Goal: Task Accomplishment & Management: Manage account settings

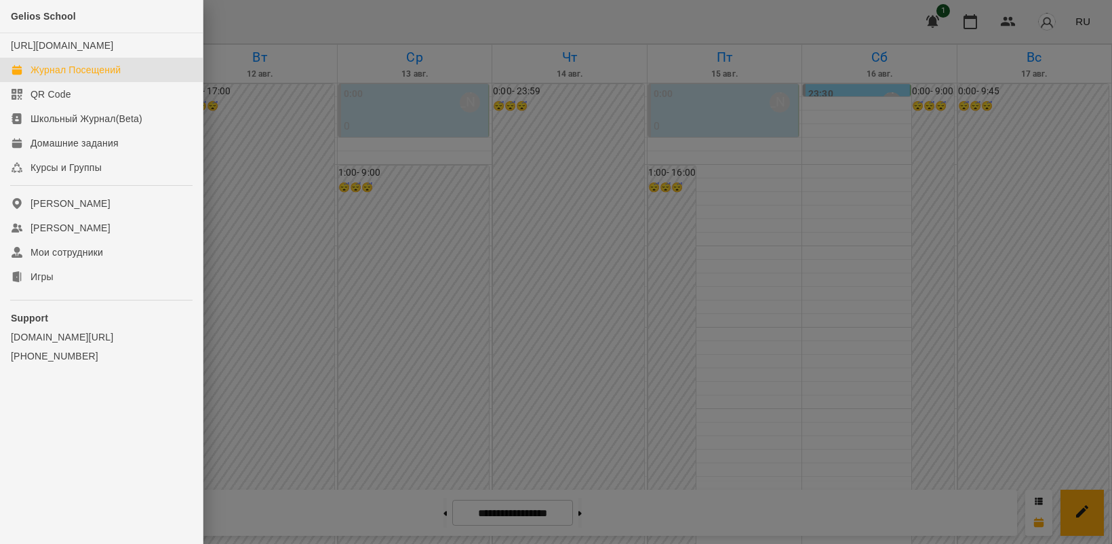
scroll to position [678, 0]
click at [50, 283] on div "Игры" at bounding box center [42, 277] width 23 height 14
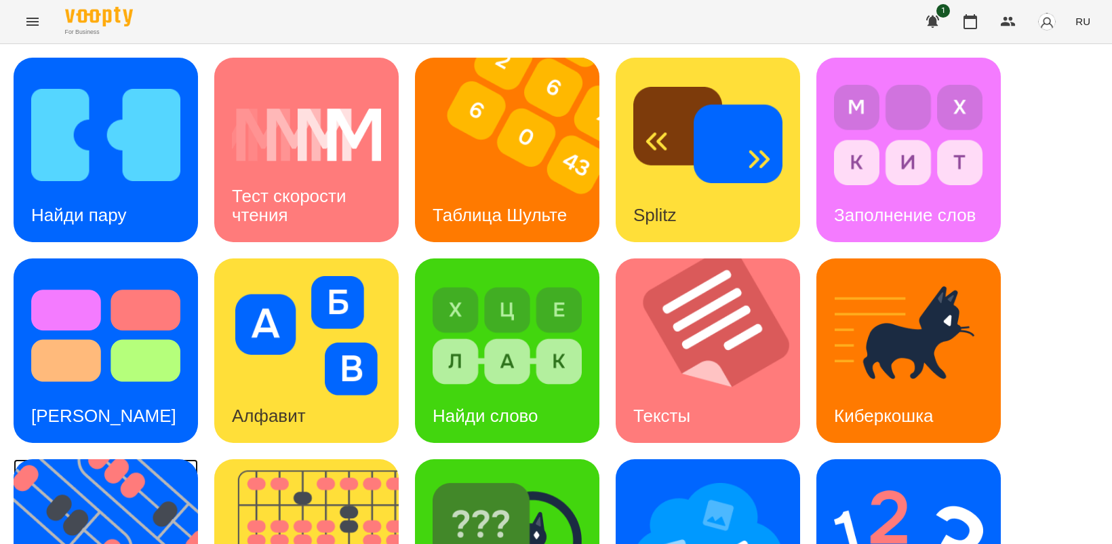
click at [70, 504] on img at bounding box center [114, 551] width 201 height 184
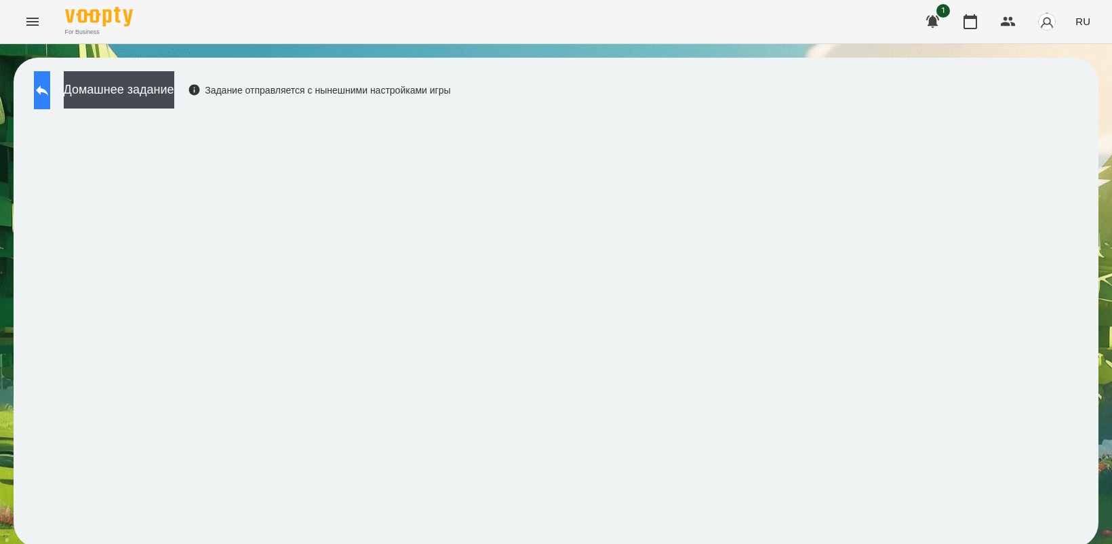
click at [48, 86] on icon at bounding box center [42, 90] width 16 height 16
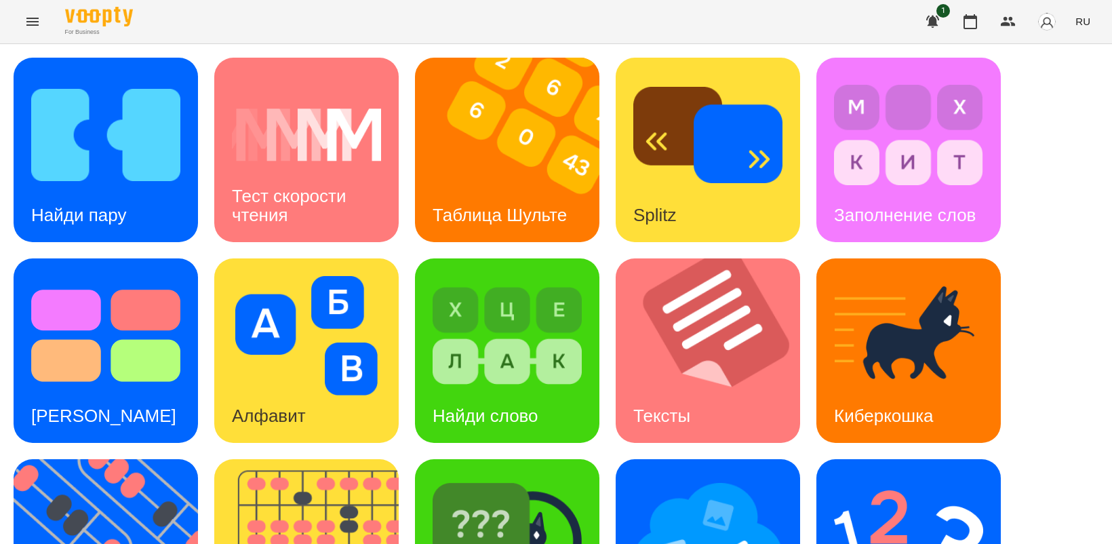
scroll to position [313, 0]
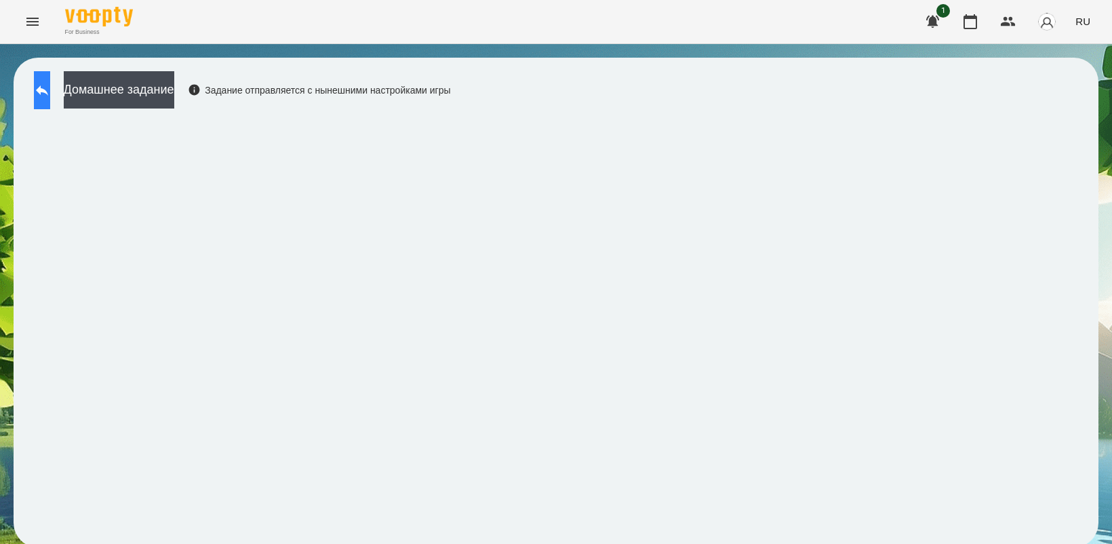
click at [43, 90] on button at bounding box center [42, 90] width 16 height 38
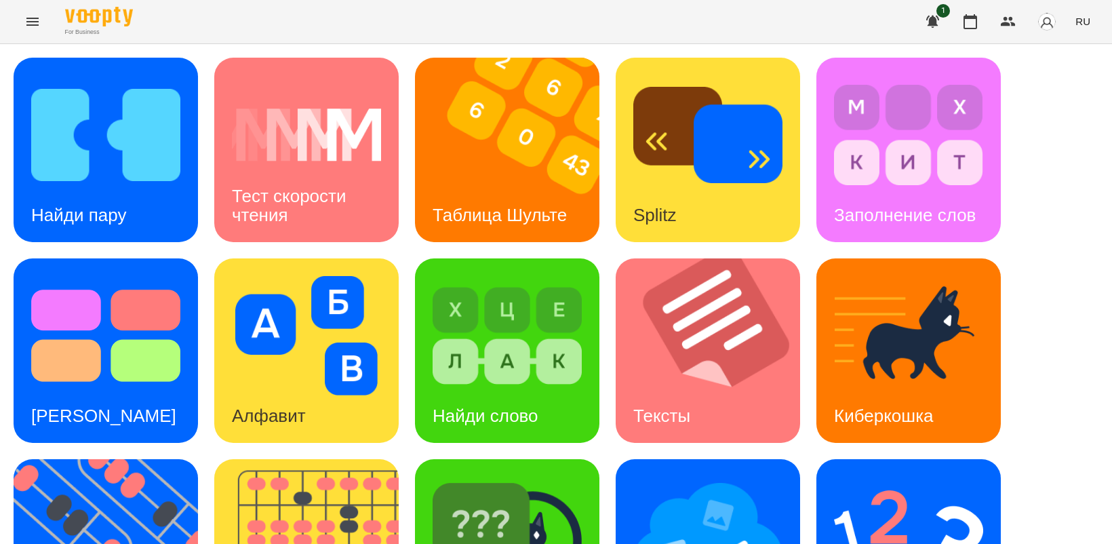
scroll to position [313, 0]
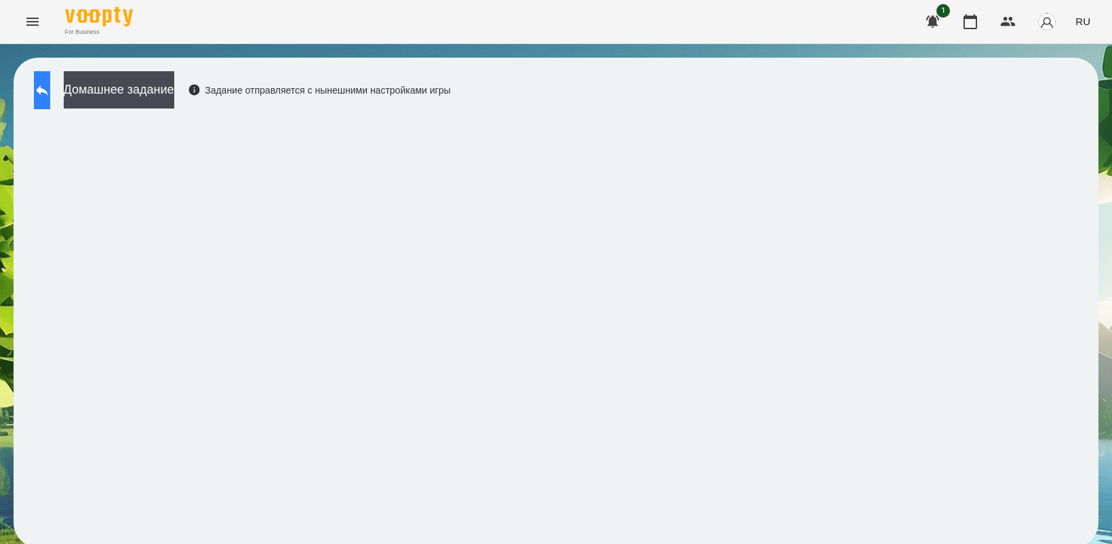
click at [48, 92] on icon at bounding box center [42, 90] width 12 height 10
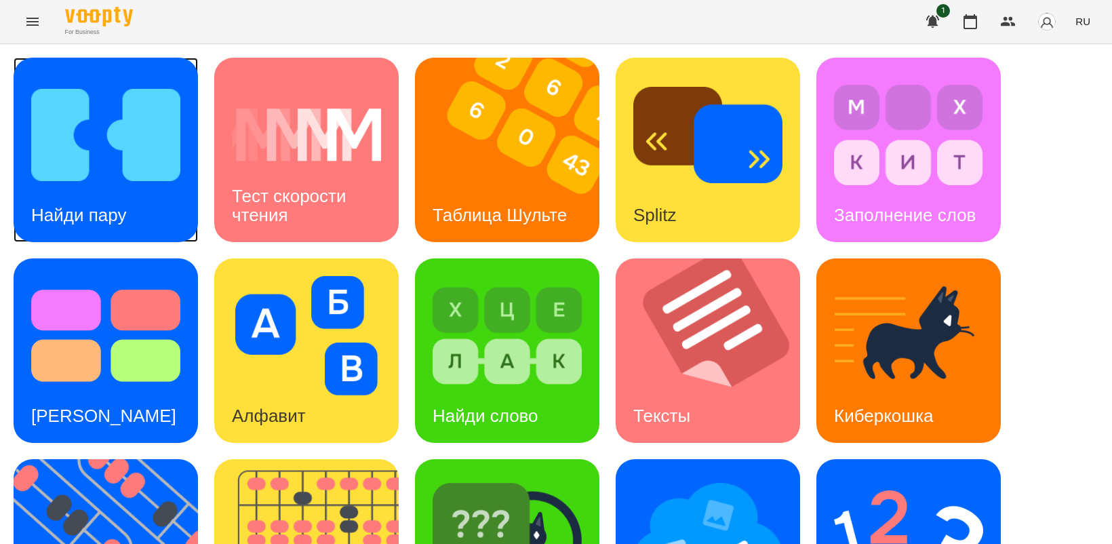
click at [105, 189] on div "Найди пару" at bounding box center [79, 216] width 130 height 54
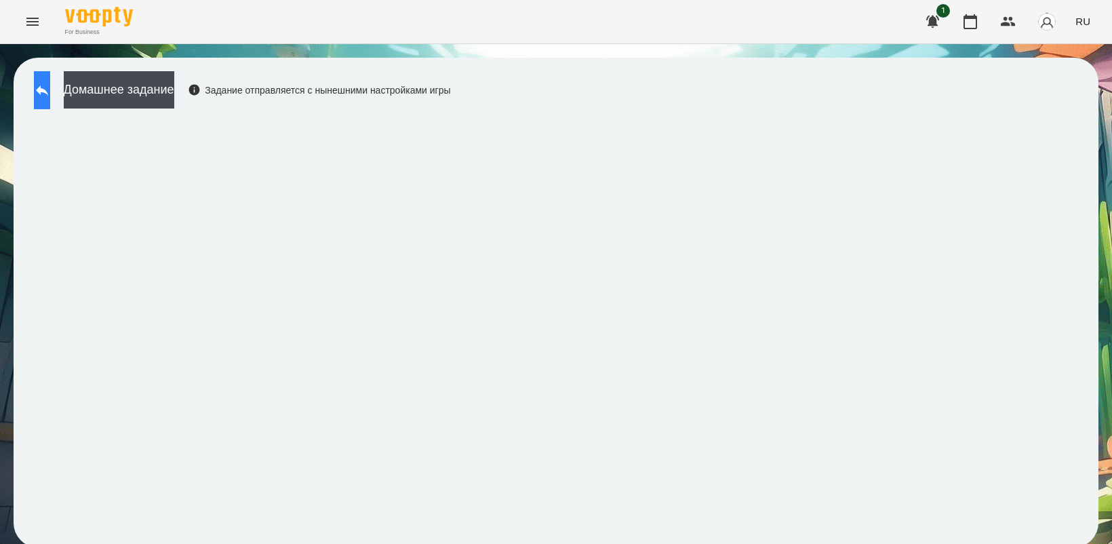
click at [50, 93] on icon at bounding box center [42, 90] width 16 height 16
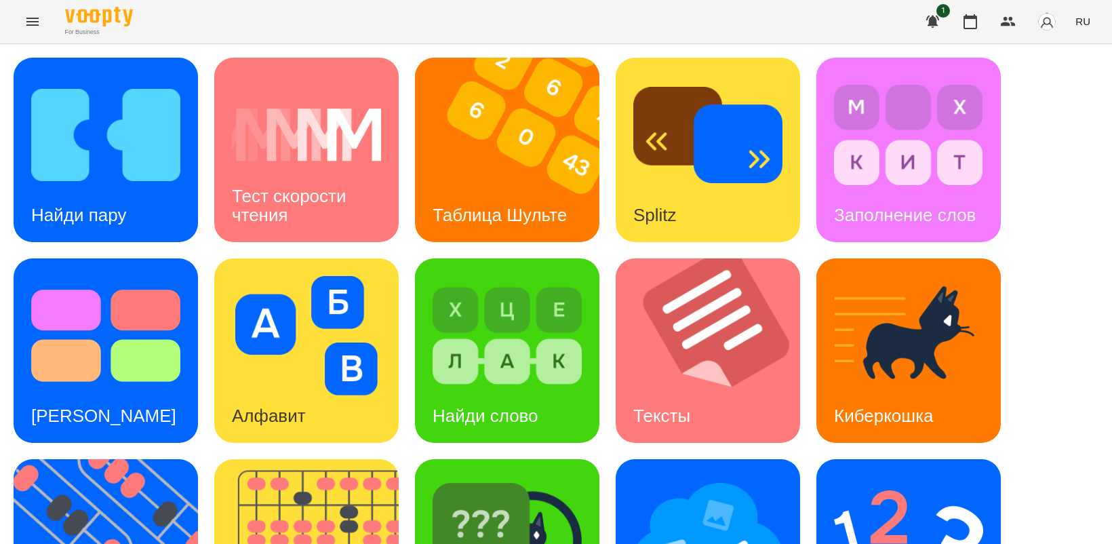
scroll to position [254, 0]
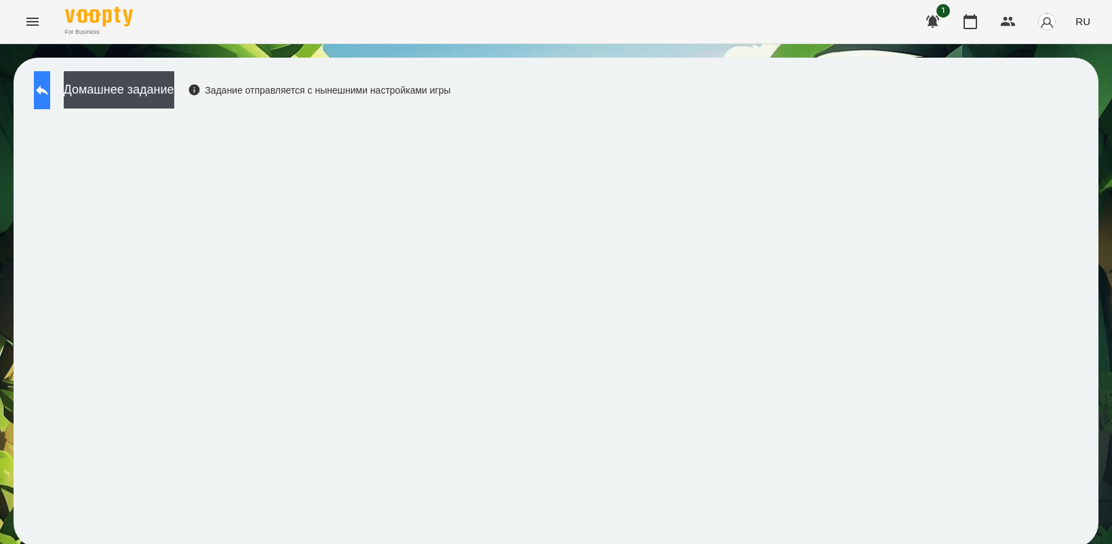
click at [50, 80] on button at bounding box center [42, 90] width 16 height 38
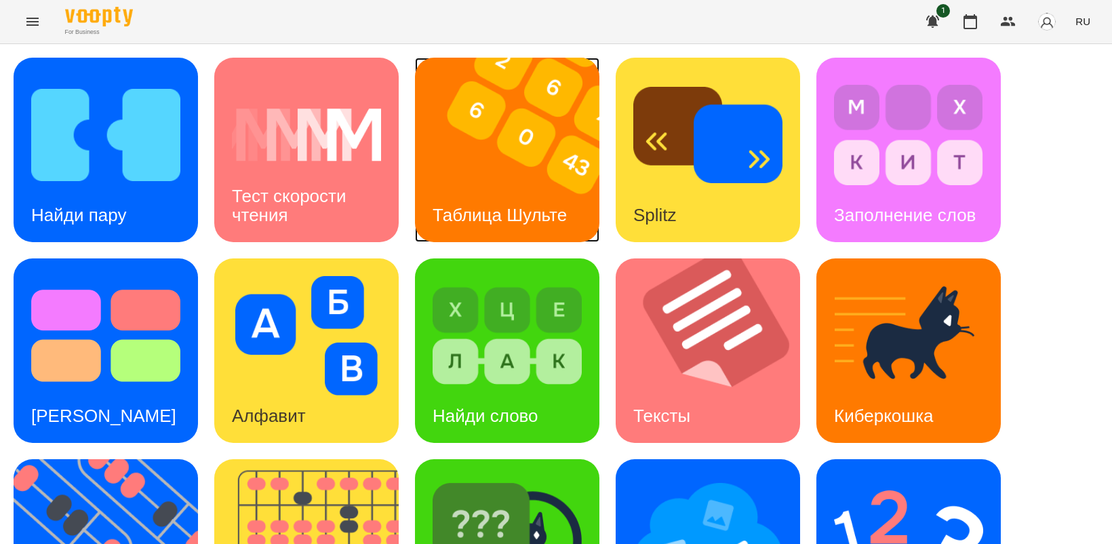
click at [519, 163] on img at bounding box center [515, 150] width 201 height 184
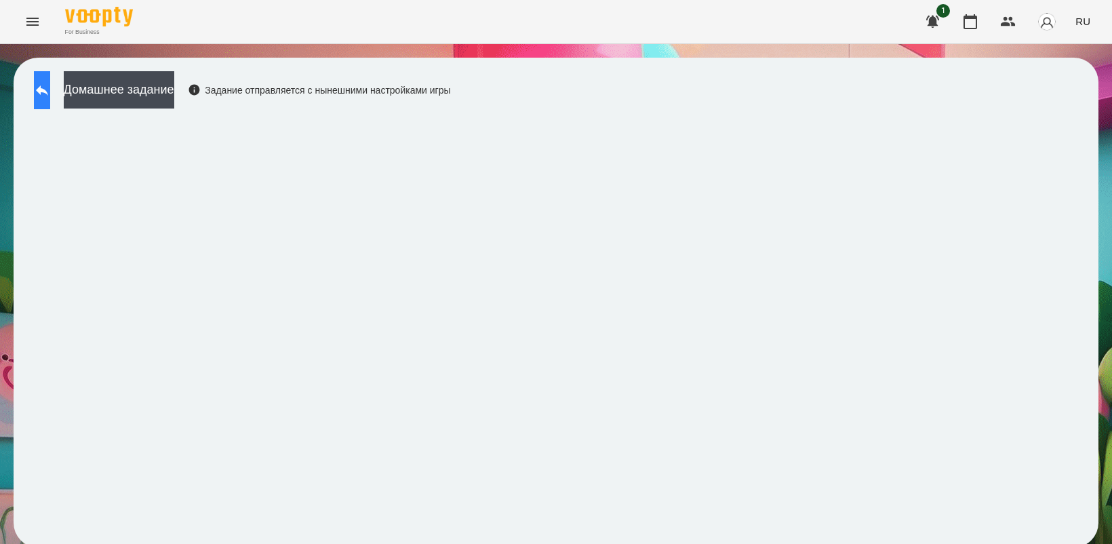
click at [43, 93] on button at bounding box center [42, 90] width 16 height 38
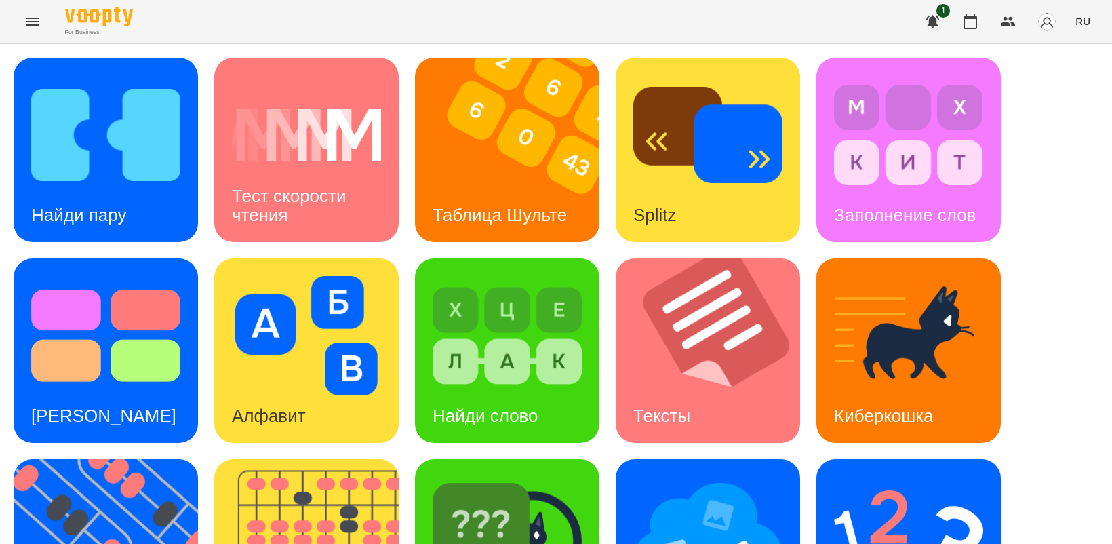
scroll to position [254, 0]
click at [692, 477] on img at bounding box center [707, 536] width 149 height 119
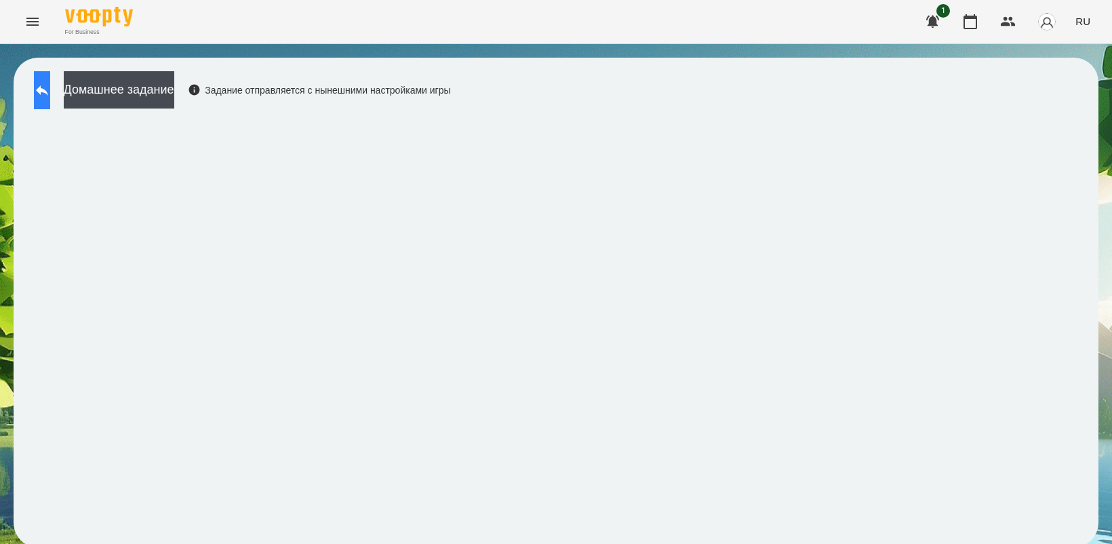
click at [45, 100] on button at bounding box center [42, 90] width 16 height 38
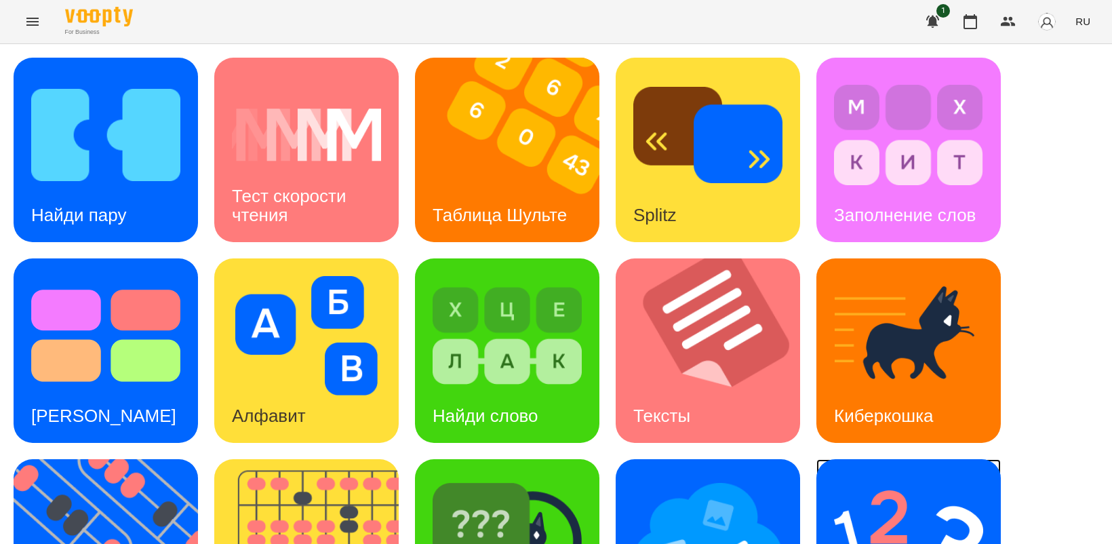
click at [887, 522] on img at bounding box center [908, 536] width 149 height 119
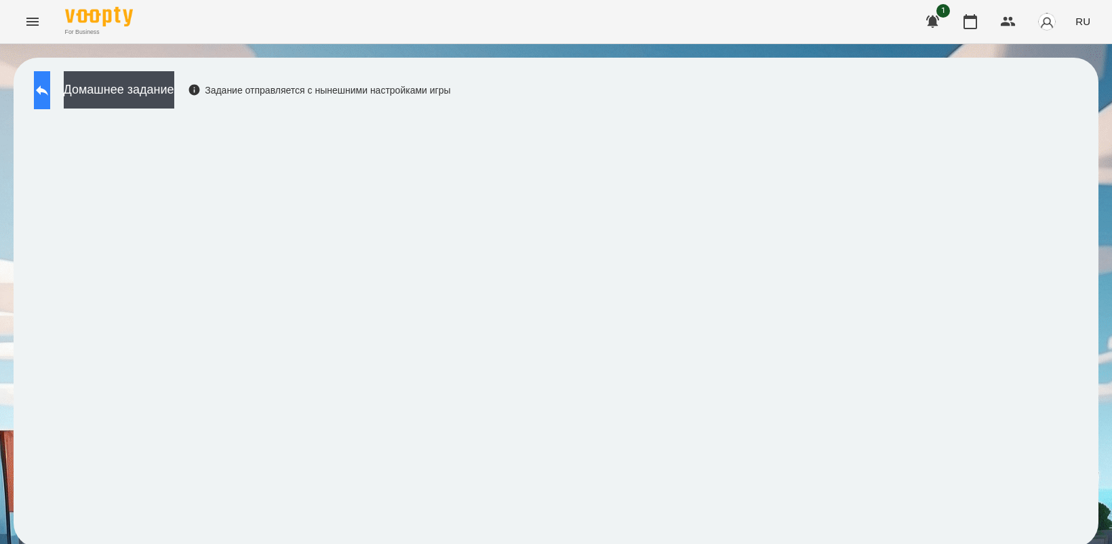
click at [48, 92] on icon at bounding box center [42, 90] width 12 height 10
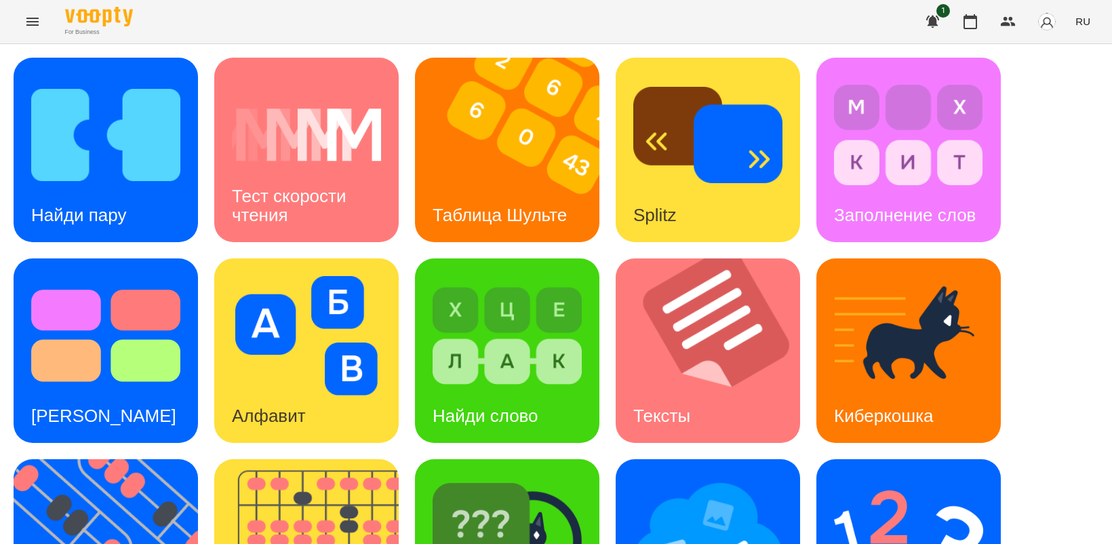
scroll to position [313, 0]
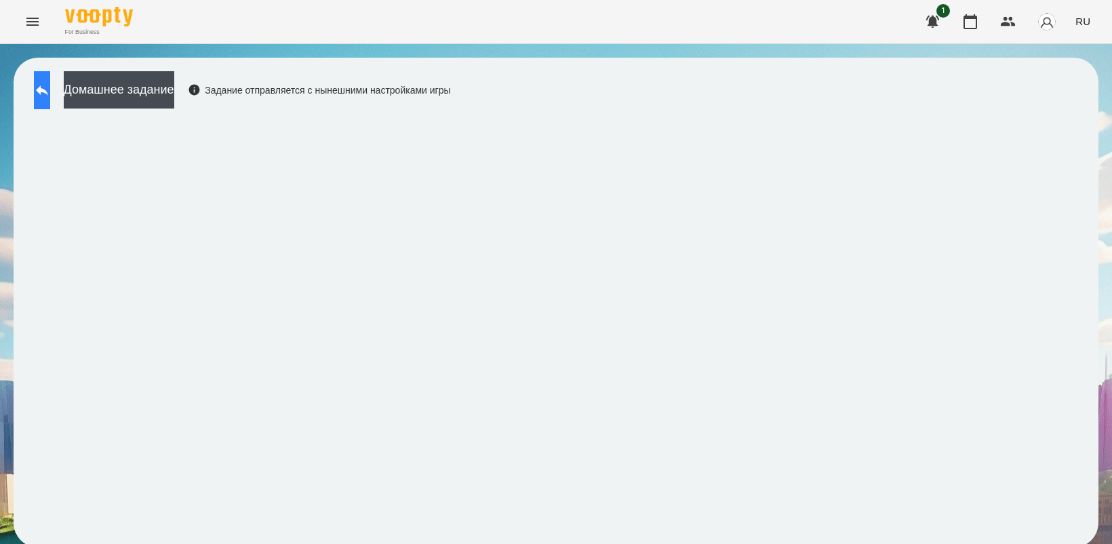
click at [50, 88] on icon at bounding box center [42, 90] width 16 height 16
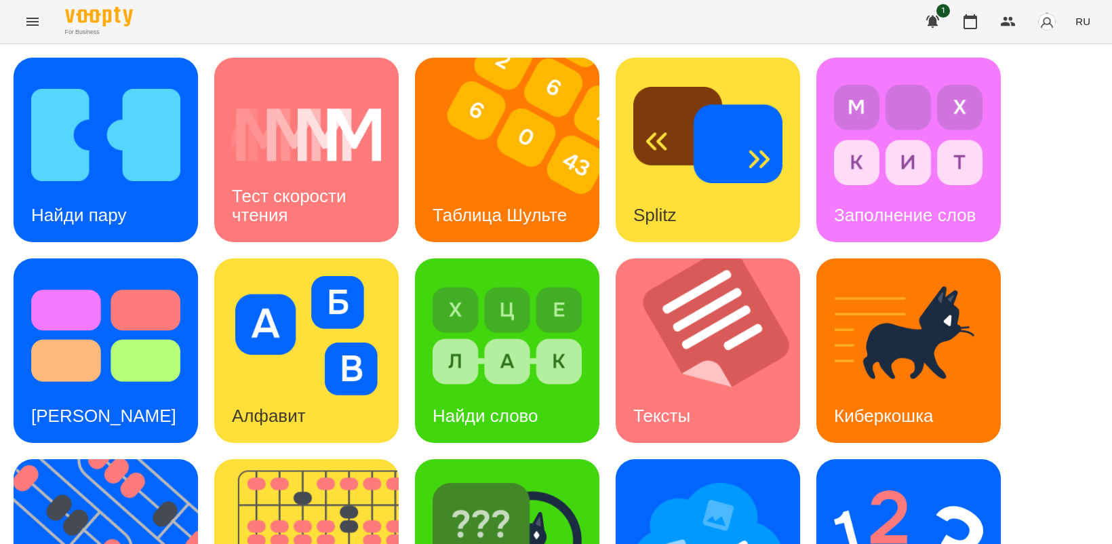
scroll to position [170, 0]
click at [108, 459] on img at bounding box center [114, 551] width 201 height 184
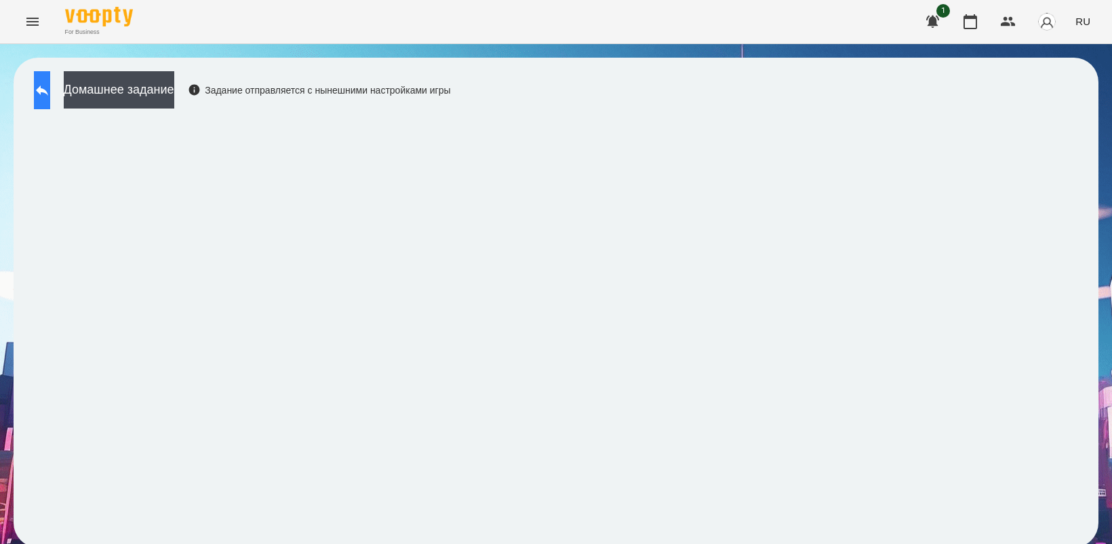
click at [39, 83] on button at bounding box center [42, 90] width 16 height 38
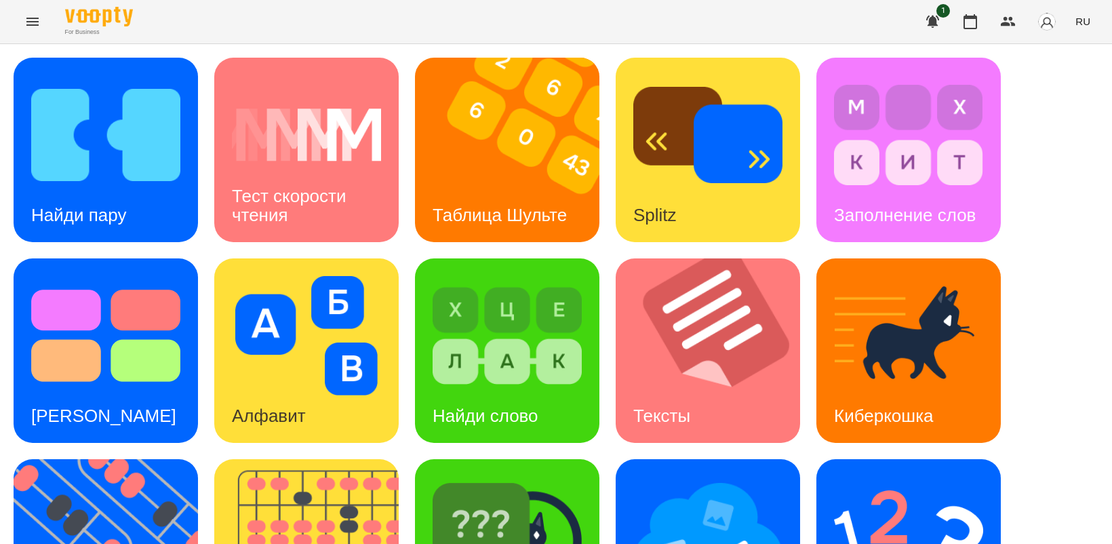
scroll to position [229, 0]
click at [105, 459] on img at bounding box center [114, 551] width 201 height 184
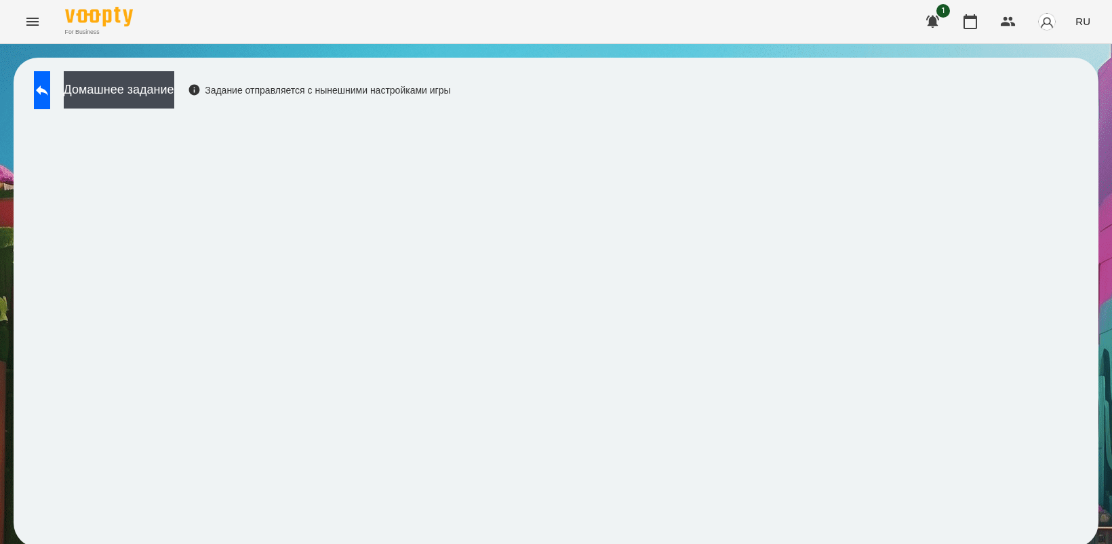
scroll to position [3, 0]
click at [45, 83] on button at bounding box center [42, 90] width 16 height 38
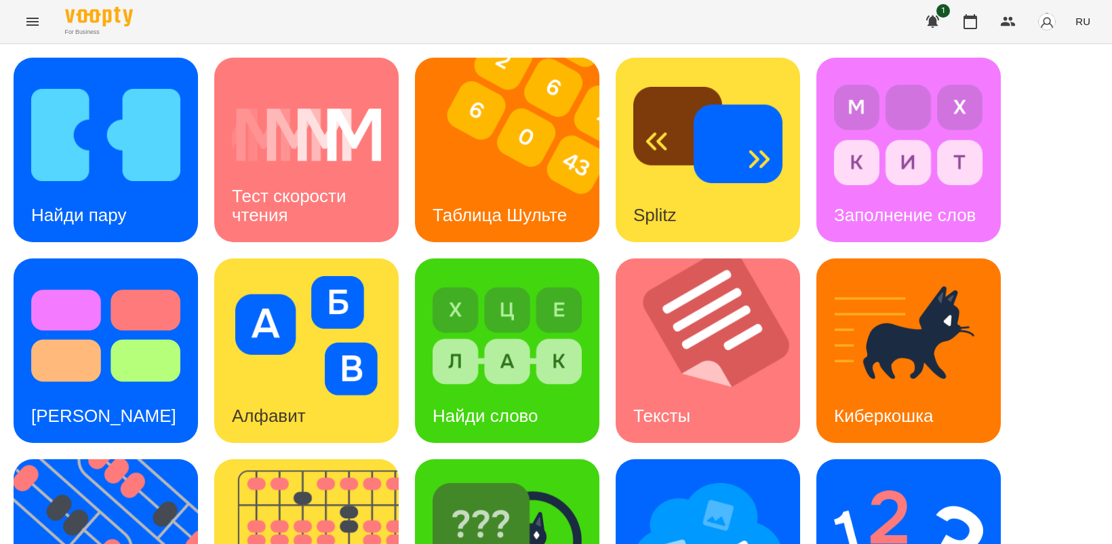
scroll to position [313, 0]
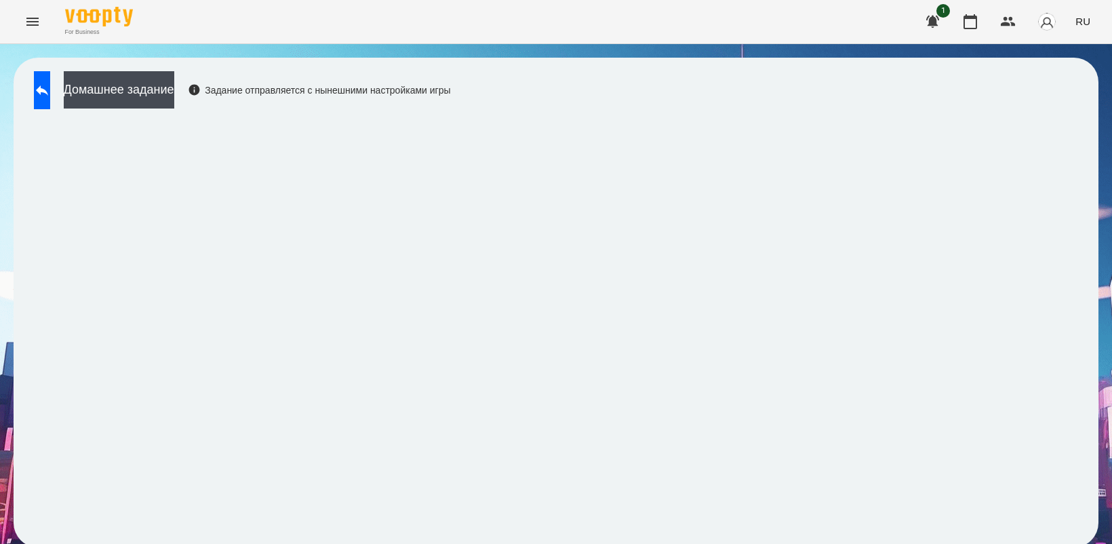
click at [1089, 19] on span "RU" at bounding box center [1082, 21] width 15 height 14
click at [1056, 78] on div "Українська" at bounding box center [1057, 76] width 69 height 24
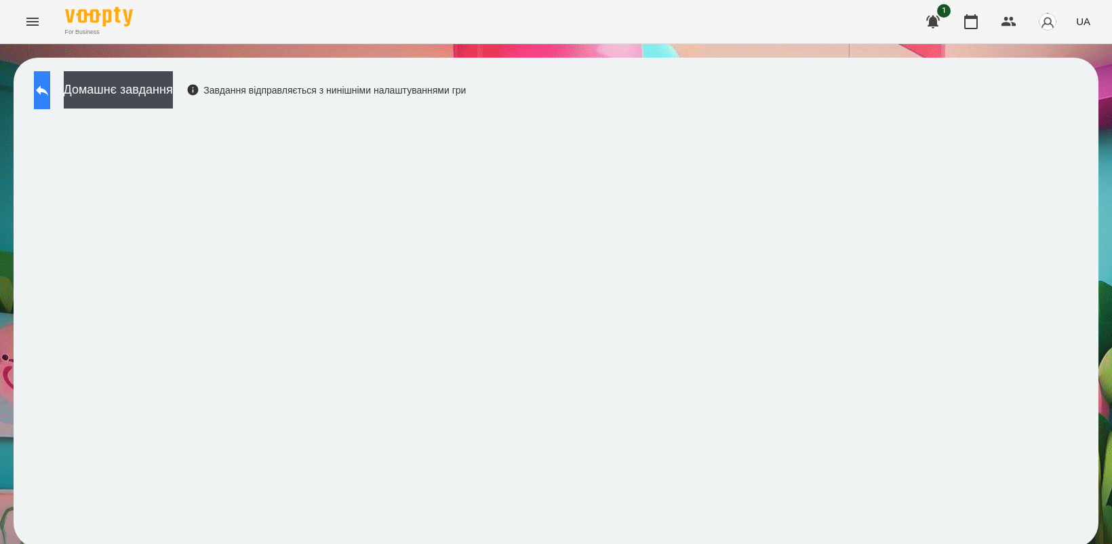
click at [50, 96] on icon at bounding box center [42, 90] width 16 height 16
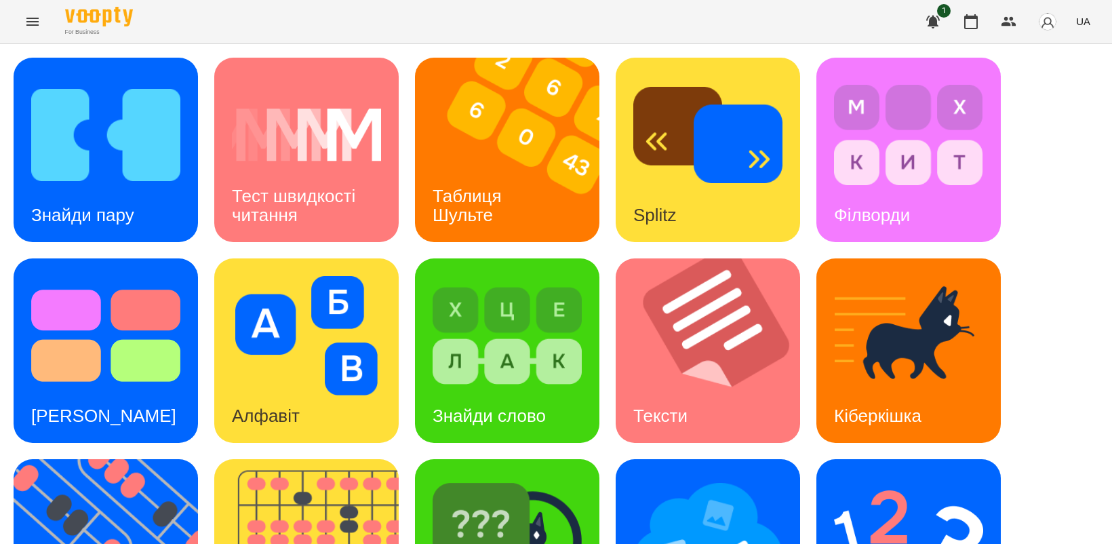
scroll to position [254, 0]
click at [103, 459] on img at bounding box center [114, 551] width 201 height 184
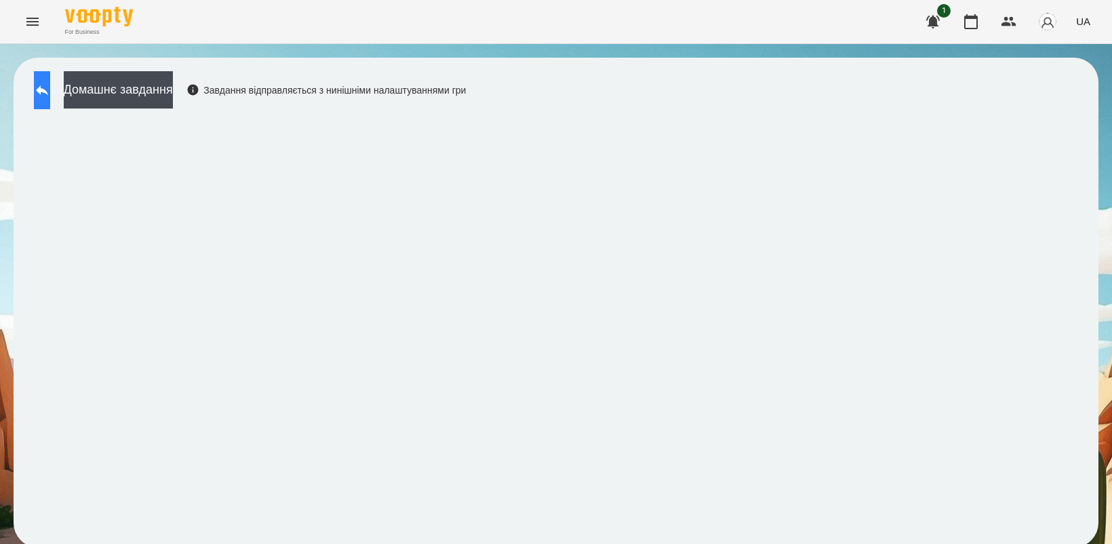
click at [50, 96] on icon at bounding box center [42, 90] width 16 height 16
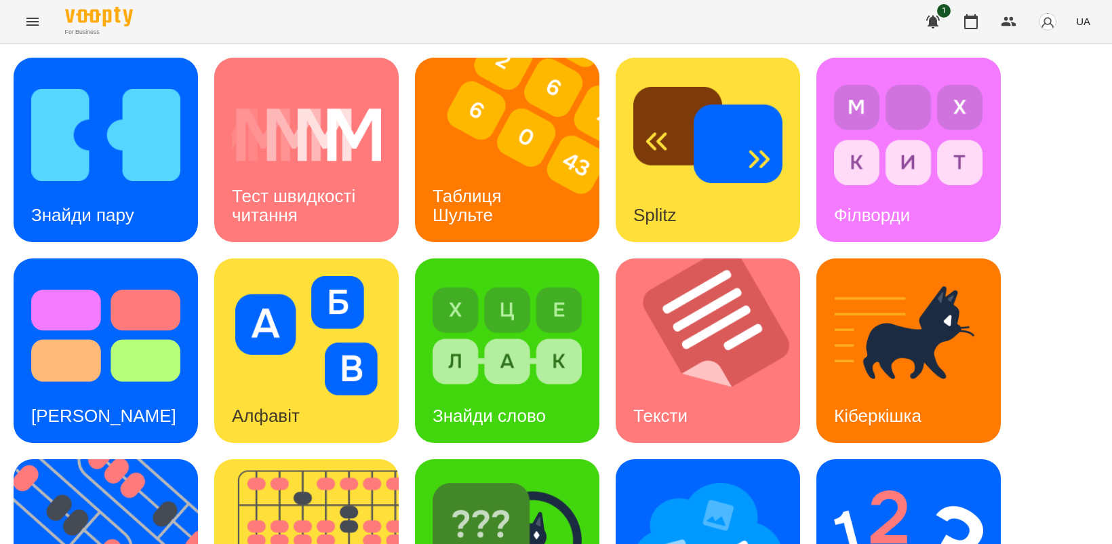
scroll to position [313, 0]
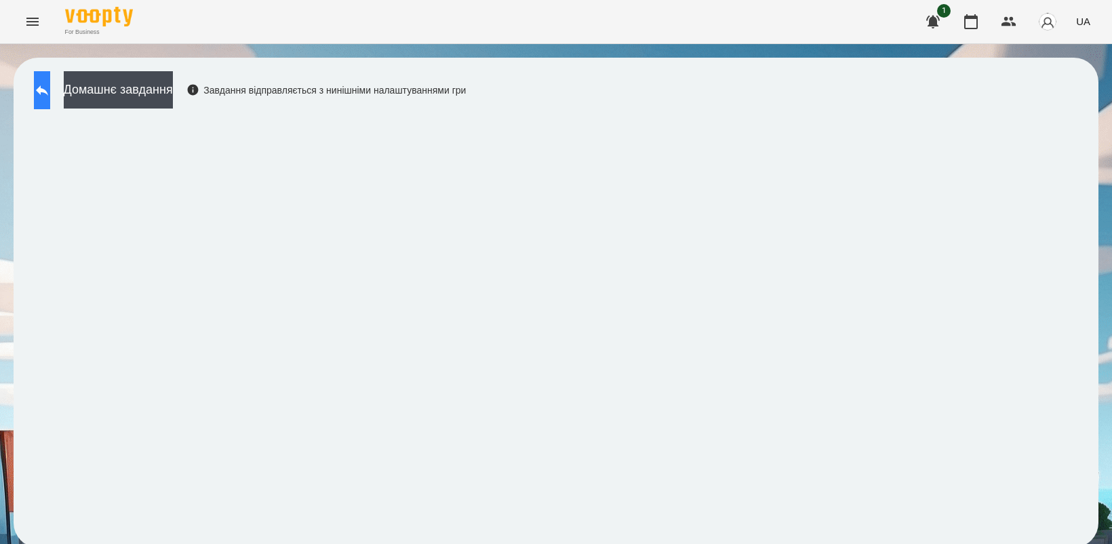
click at [50, 90] on button at bounding box center [42, 90] width 16 height 38
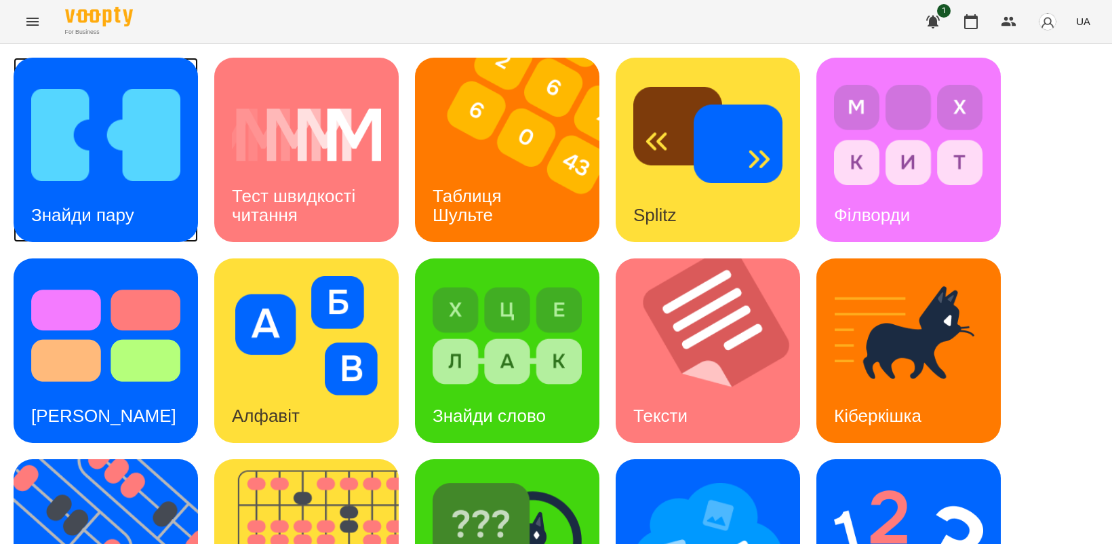
click at [103, 178] on img at bounding box center [105, 134] width 149 height 119
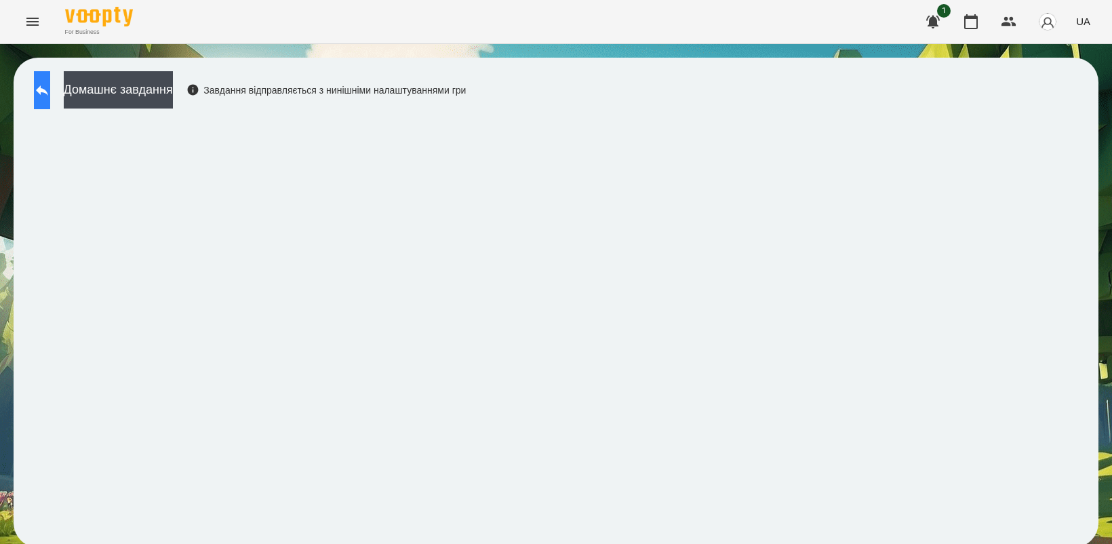
click at [44, 97] on button at bounding box center [42, 90] width 16 height 38
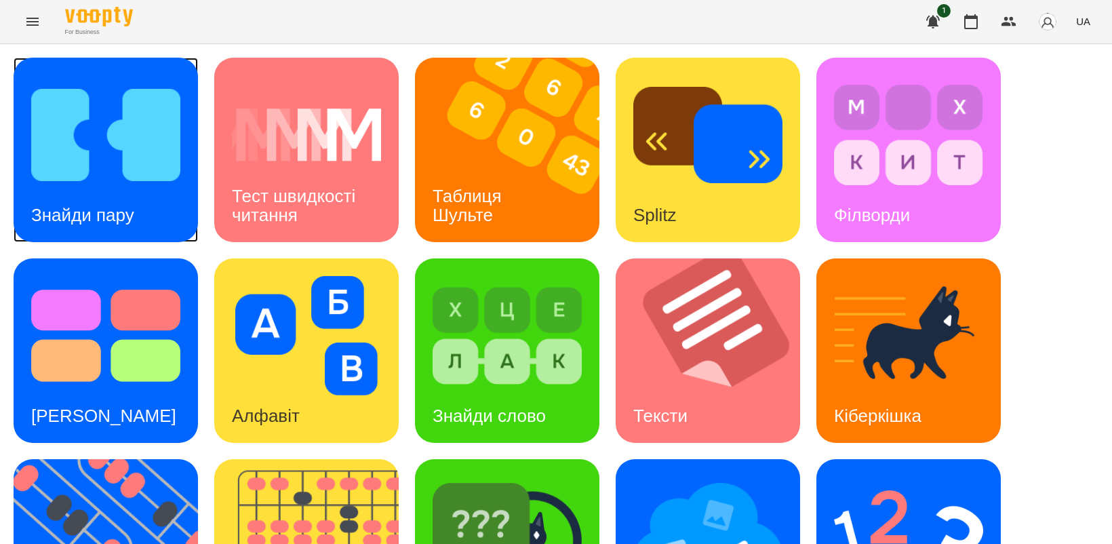
click at [123, 201] on div "Знайди пару" at bounding box center [83, 216] width 138 height 54
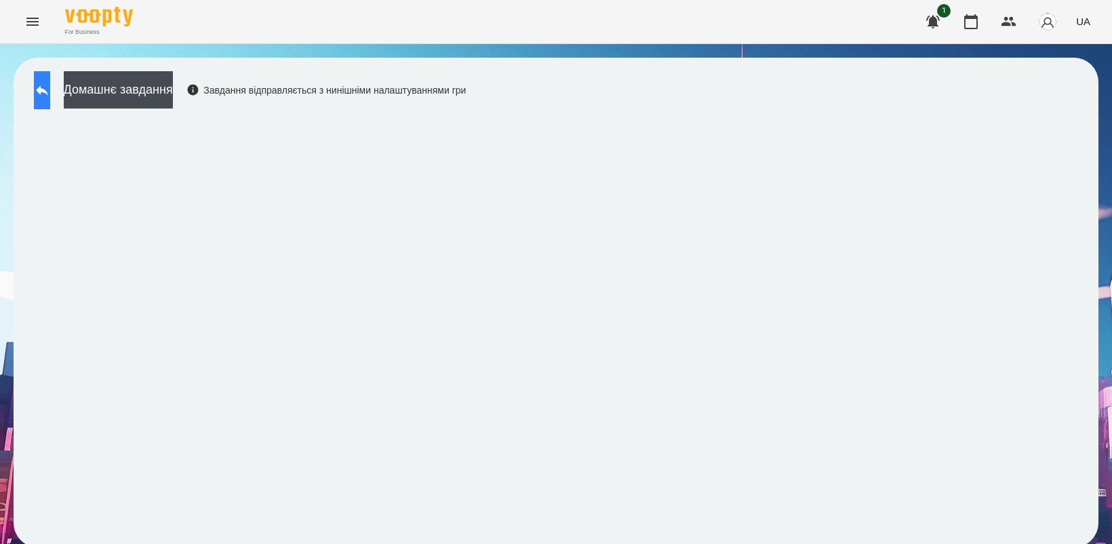
click at [50, 94] on icon at bounding box center [42, 90] width 16 height 16
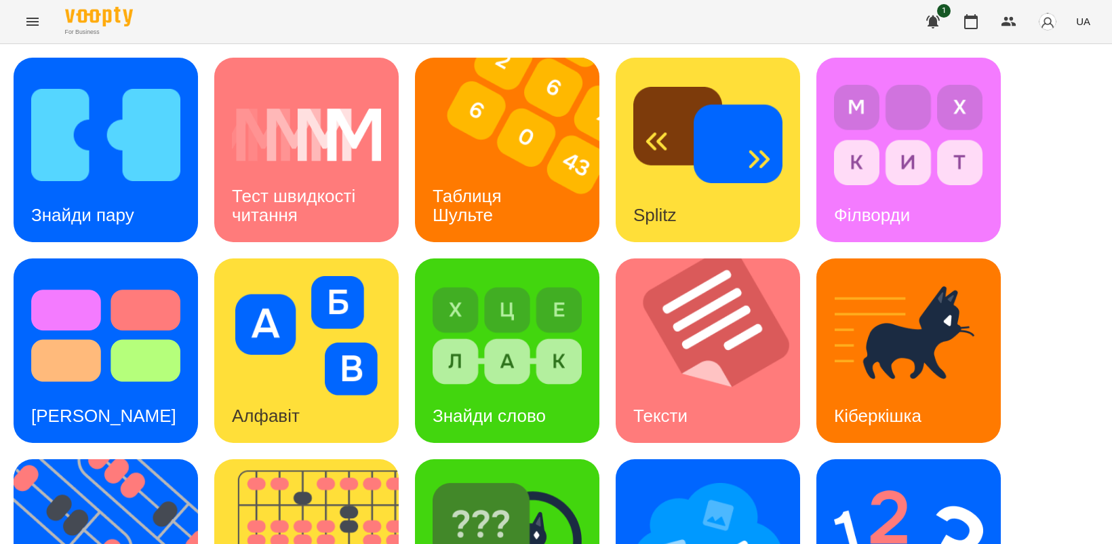
scroll to position [170, 0]
click at [516, 477] on img at bounding box center [507, 536] width 149 height 119
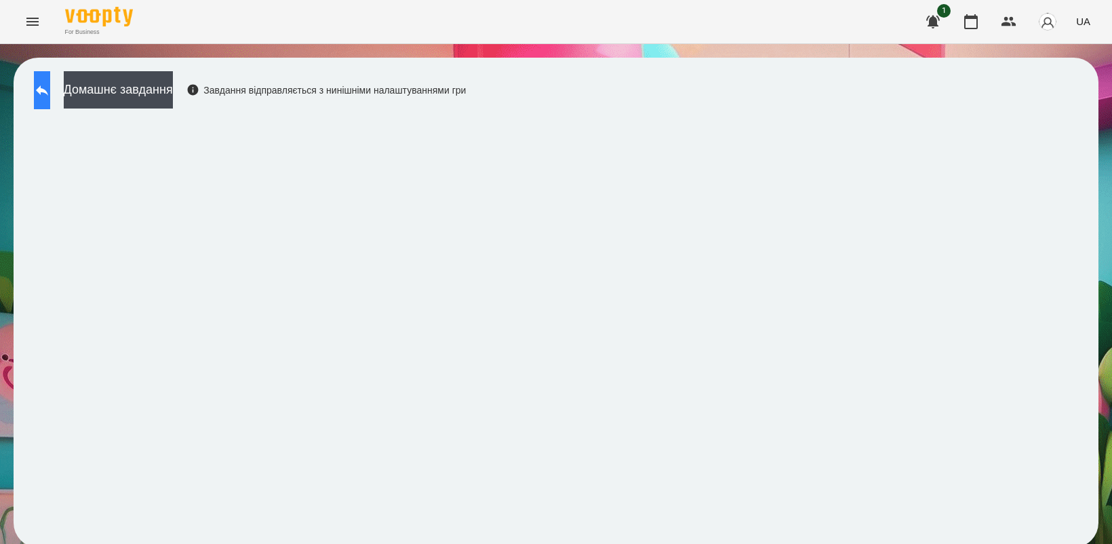
click at [49, 90] on icon at bounding box center [42, 90] width 16 height 16
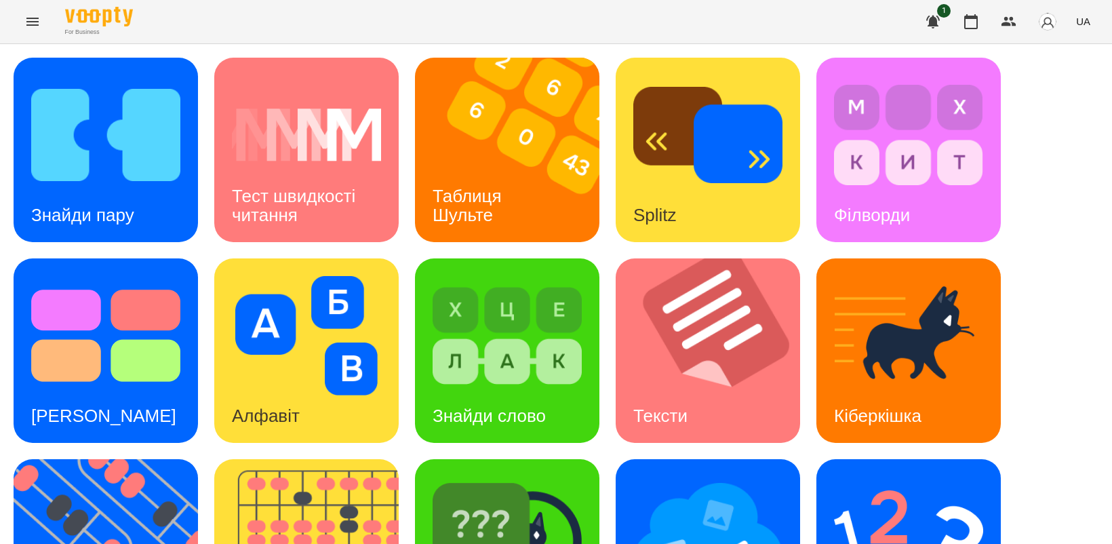
scroll to position [170, 0]
click at [530, 477] on img at bounding box center [507, 536] width 149 height 119
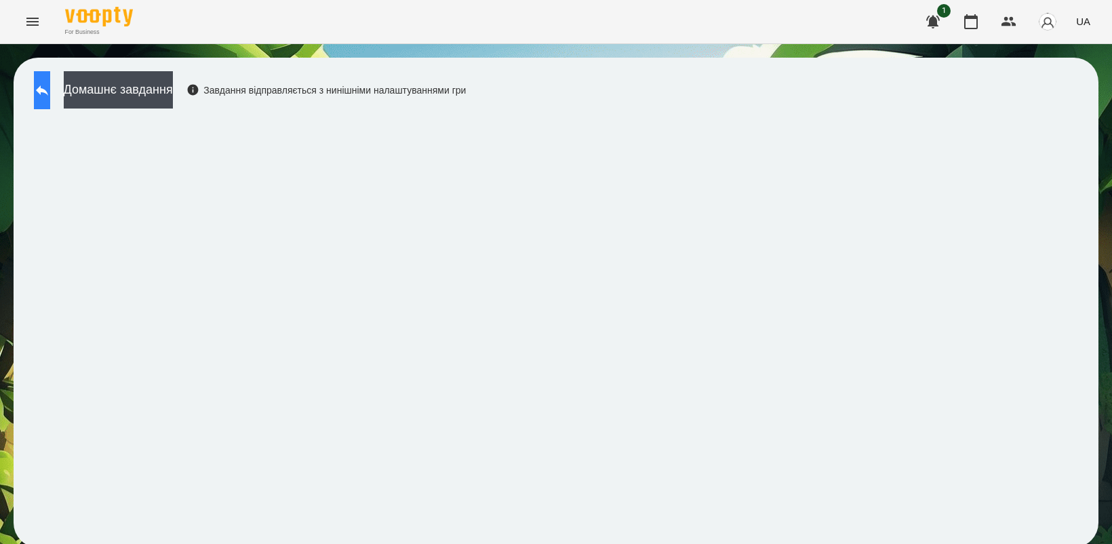
click at [50, 89] on icon at bounding box center [42, 90] width 16 height 16
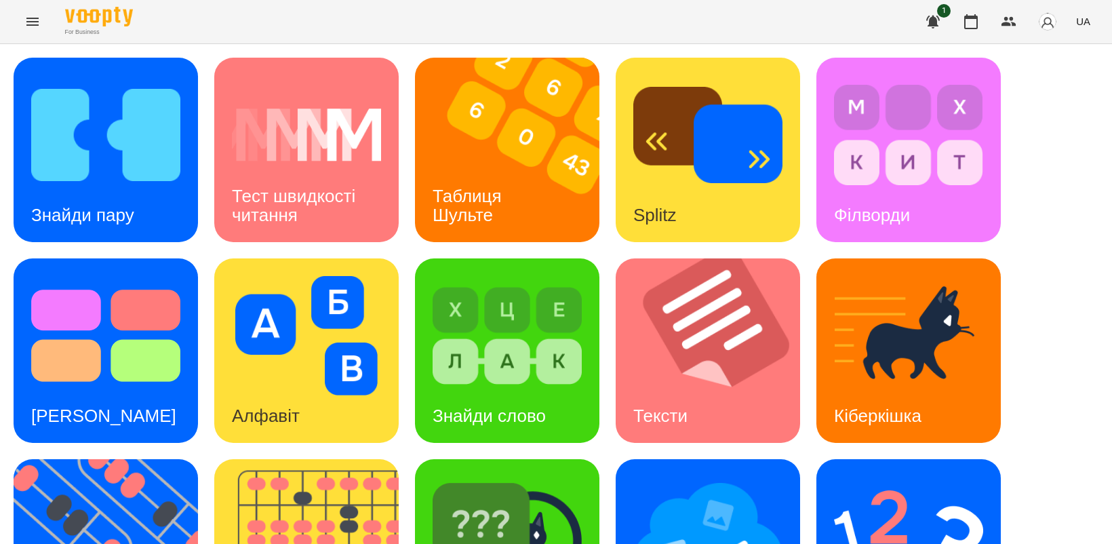
scroll to position [313, 0]
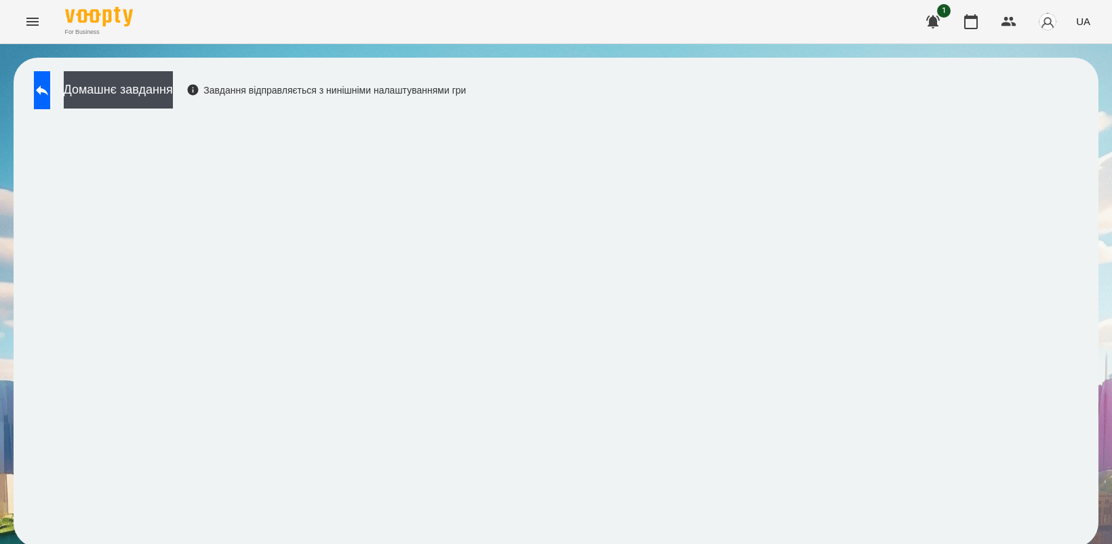
click at [122, 96] on button "Домашнє завдання" at bounding box center [118, 89] width 109 height 37
click at [757, 45] on div "Домашнє завдання Завдання відправляється з нинішніми налаштуваннями гри" at bounding box center [556, 302] width 1112 height 517
click at [48, 98] on button at bounding box center [42, 90] width 16 height 38
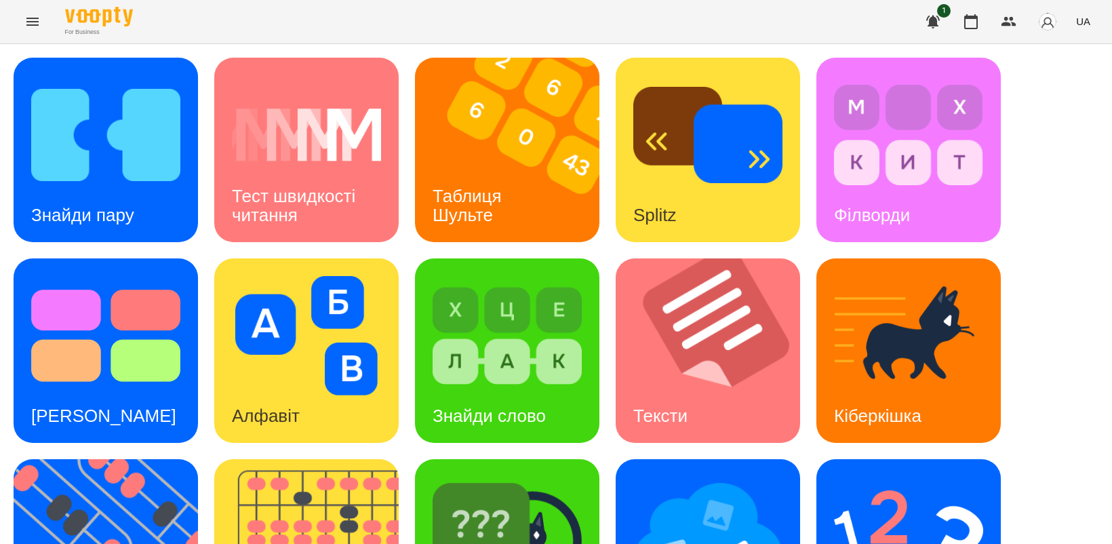
scroll to position [254, 0]
click at [676, 477] on img at bounding box center [707, 536] width 149 height 119
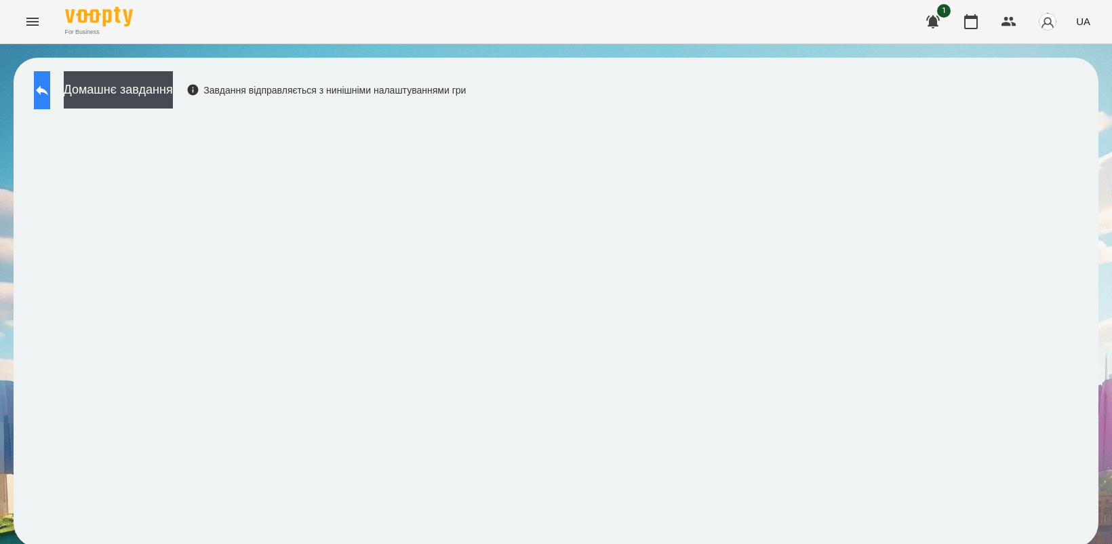
click at [50, 80] on button at bounding box center [42, 90] width 16 height 38
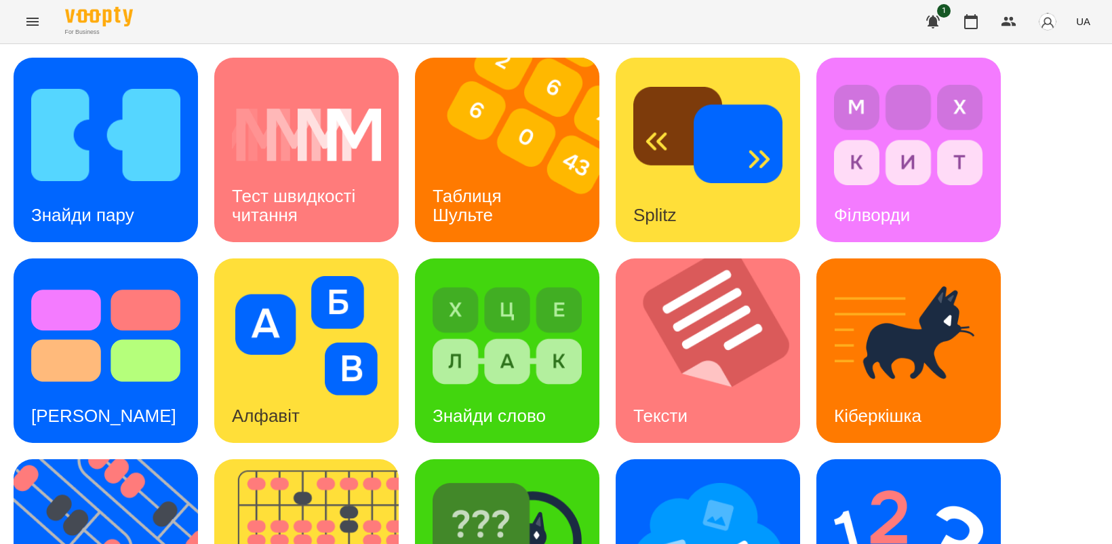
scroll to position [313, 0]
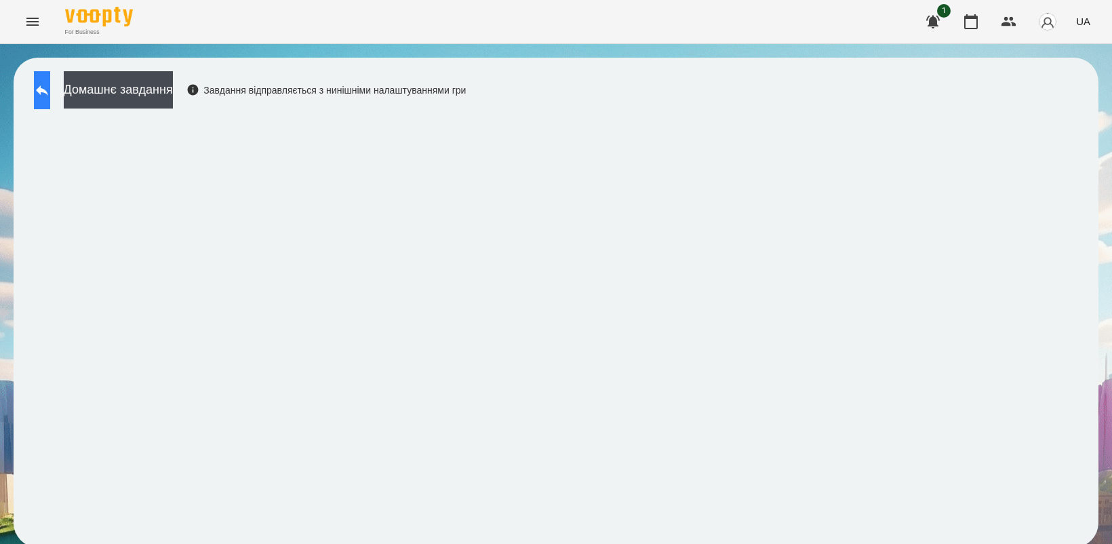
click at [50, 95] on icon at bounding box center [42, 90] width 16 height 16
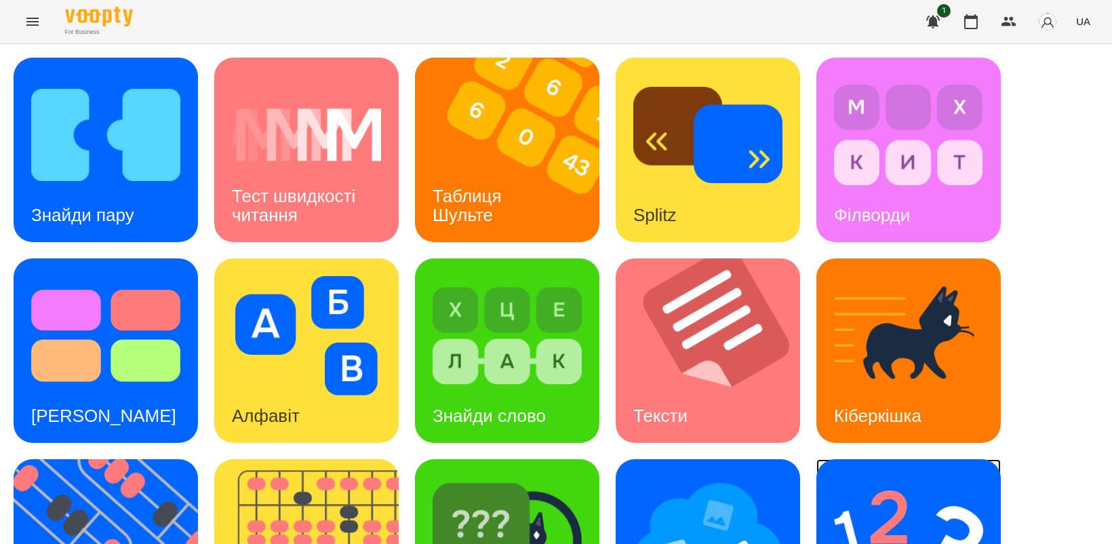
click at [943, 496] on img at bounding box center [908, 536] width 149 height 119
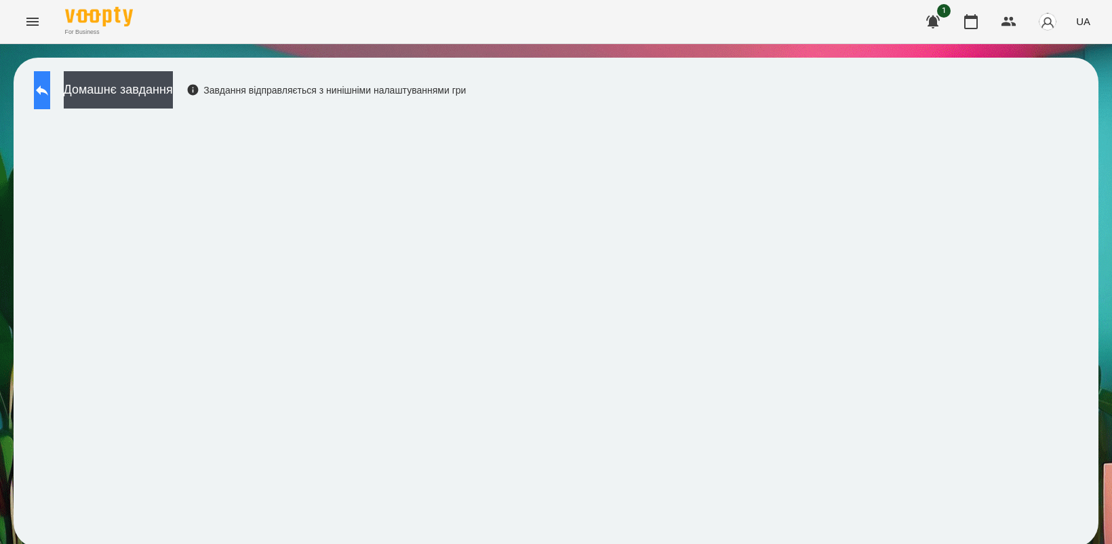
click at [50, 92] on button at bounding box center [42, 90] width 16 height 38
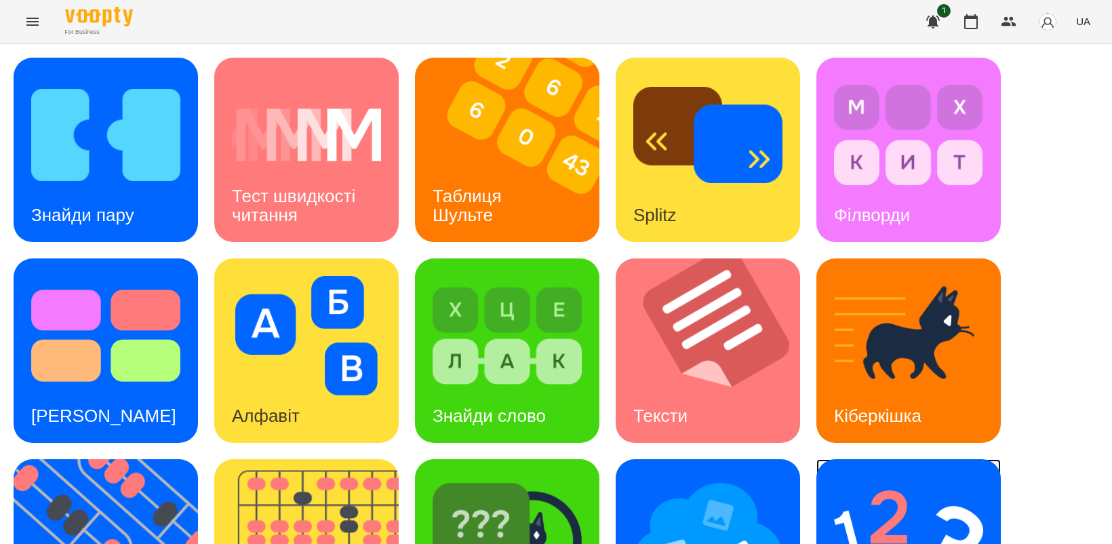
click at [913, 506] on img at bounding box center [908, 536] width 149 height 119
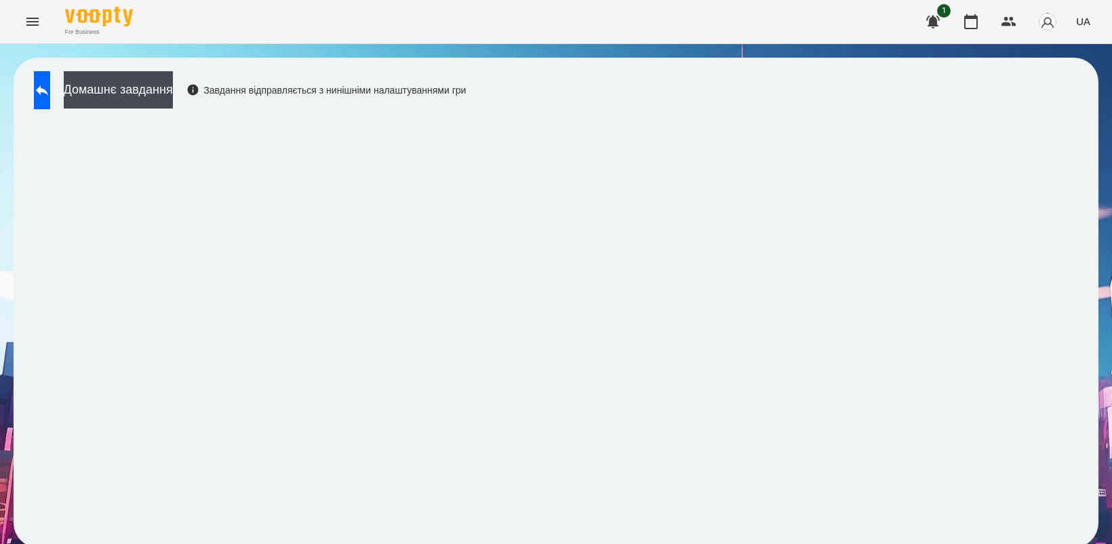
scroll to position [3, 0]
click at [50, 82] on icon at bounding box center [42, 90] width 16 height 16
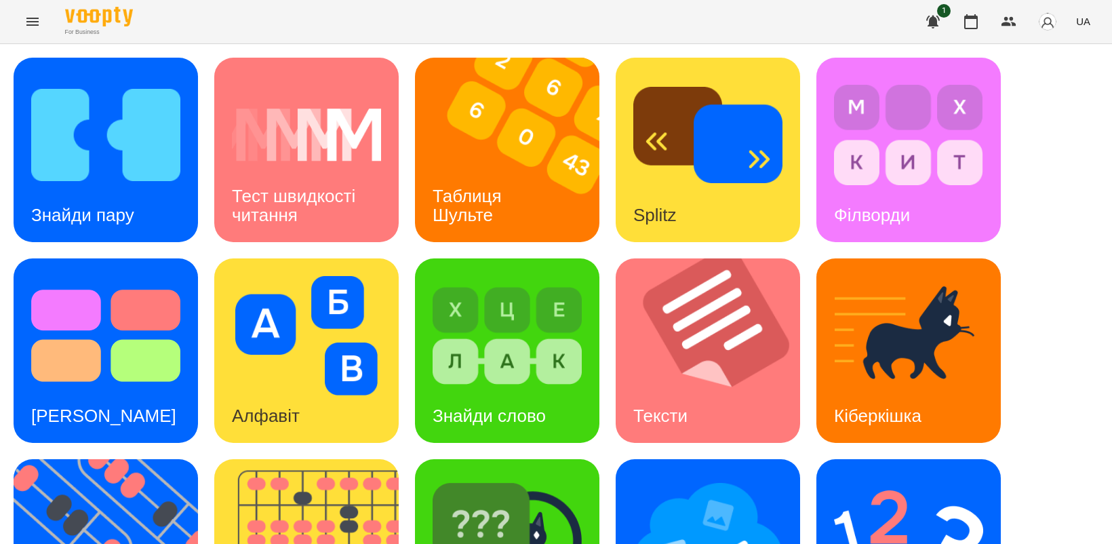
scroll to position [313, 0]
click at [73, 459] on img at bounding box center [114, 551] width 201 height 184
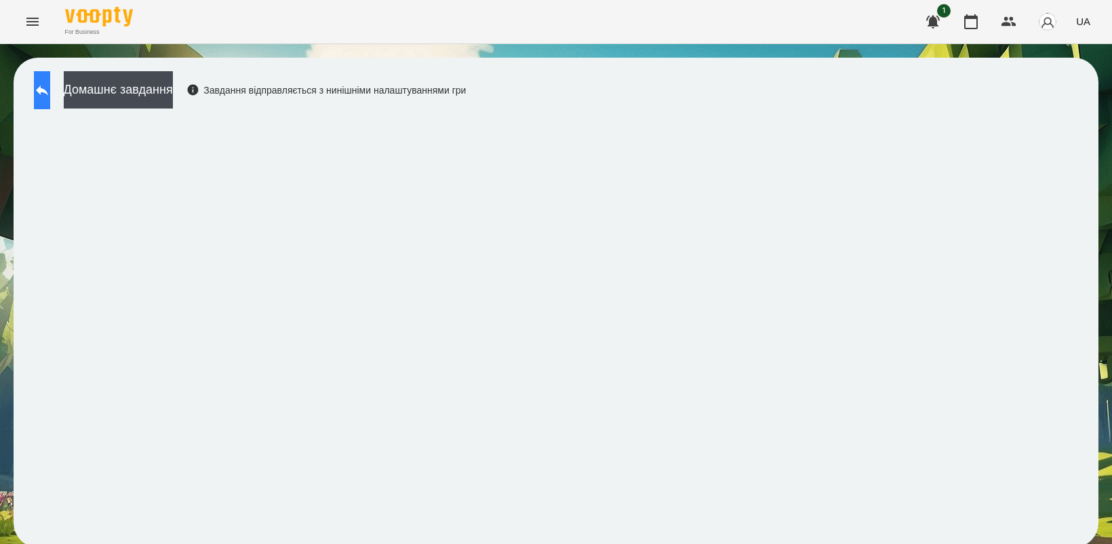
click at [50, 85] on icon at bounding box center [42, 90] width 16 height 16
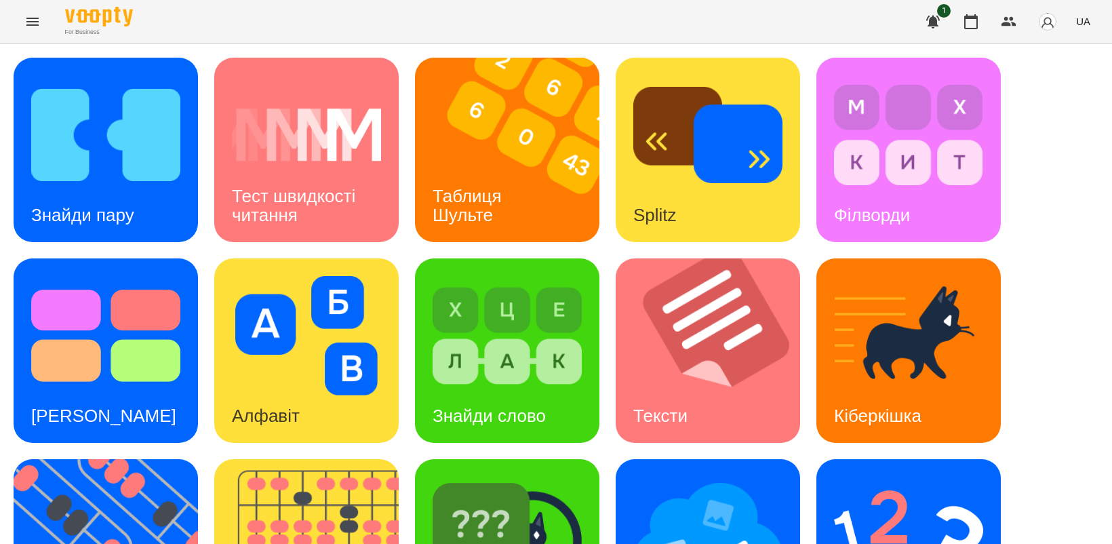
scroll to position [254, 0]
click at [105, 459] on img at bounding box center [114, 551] width 201 height 184
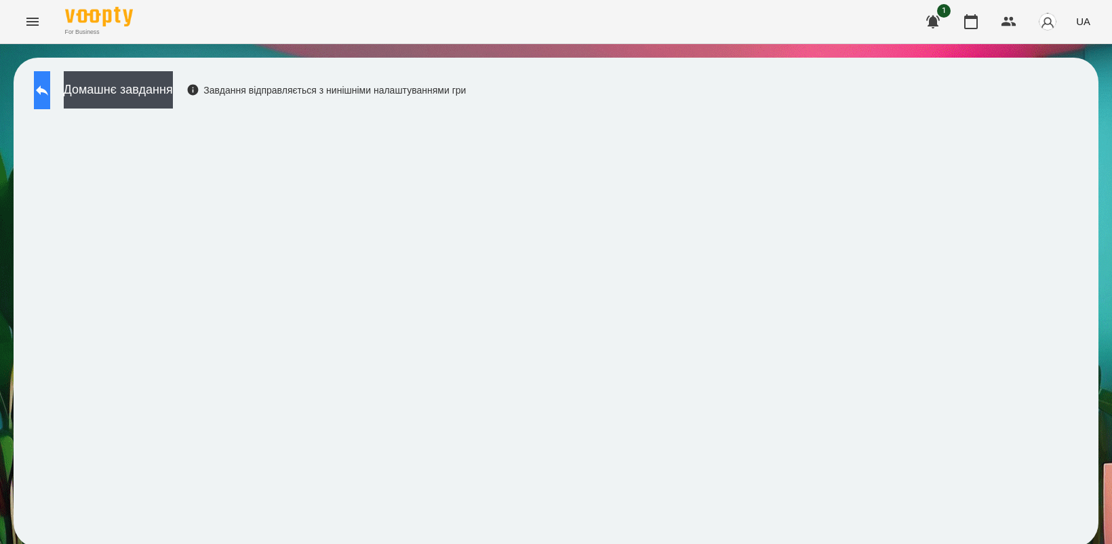
click at [50, 87] on button at bounding box center [42, 90] width 16 height 38
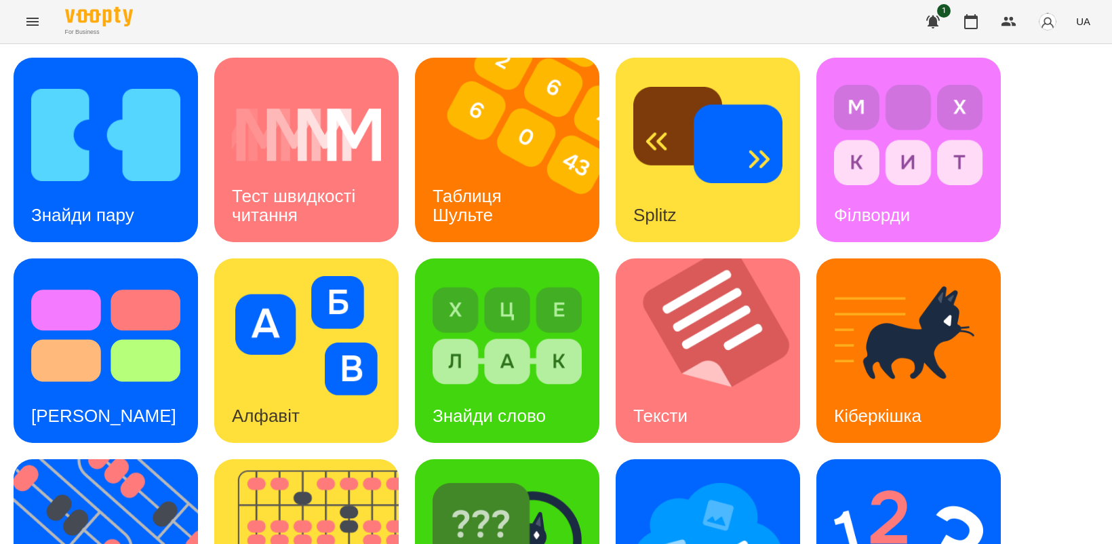
scroll to position [254, 0]
click at [117, 459] on img at bounding box center [114, 551] width 201 height 184
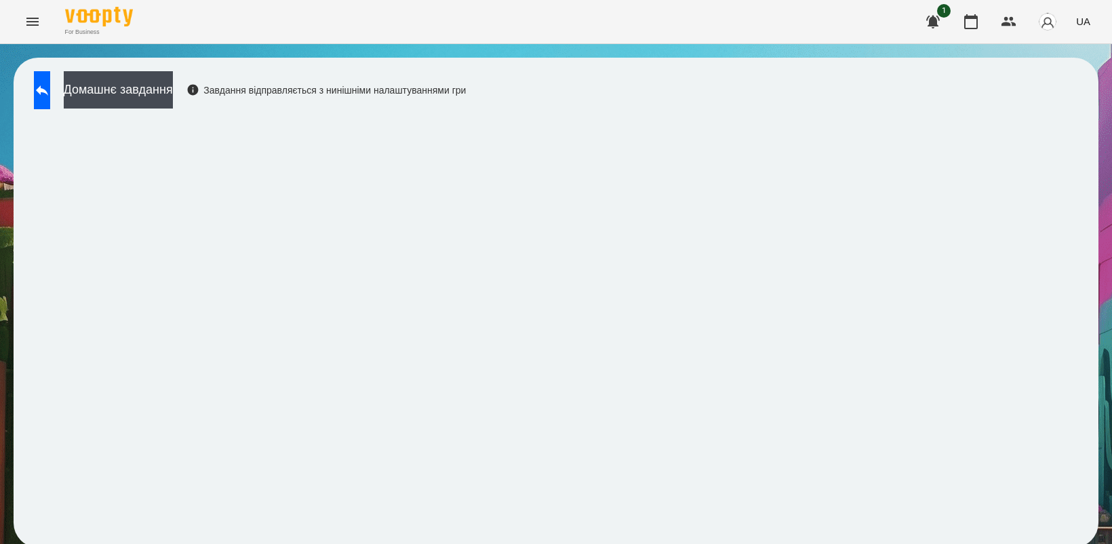
scroll to position [3, 0]
click at [43, 86] on button at bounding box center [42, 90] width 16 height 38
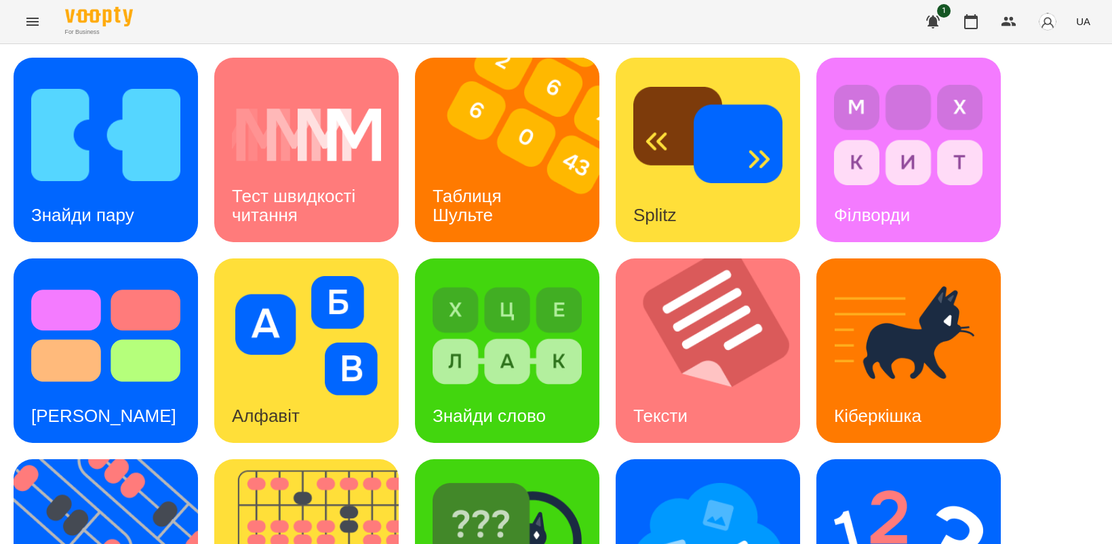
scroll to position [313, 0]
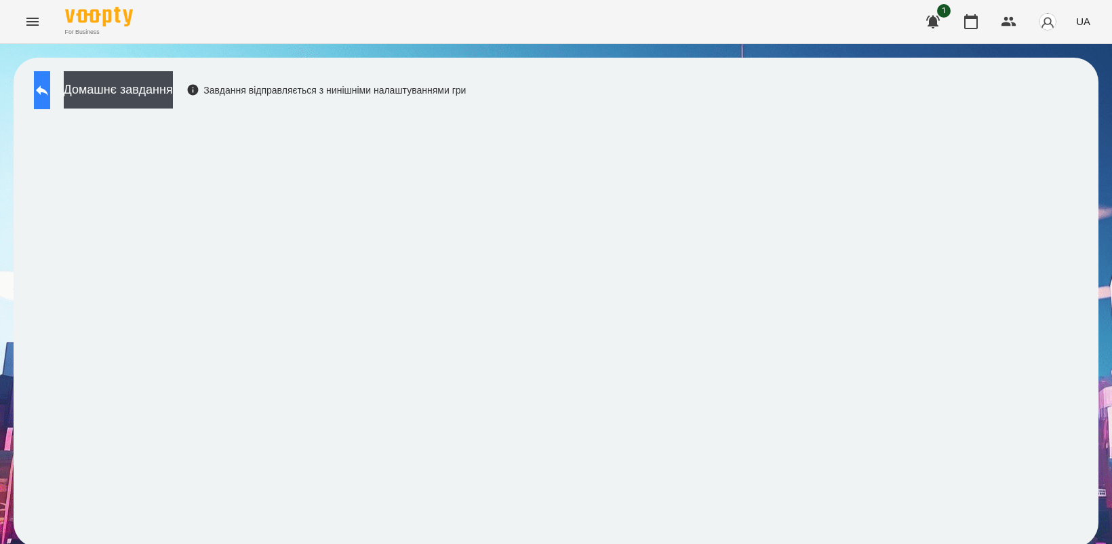
click at [50, 95] on icon at bounding box center [42, 90] width 16 height 16
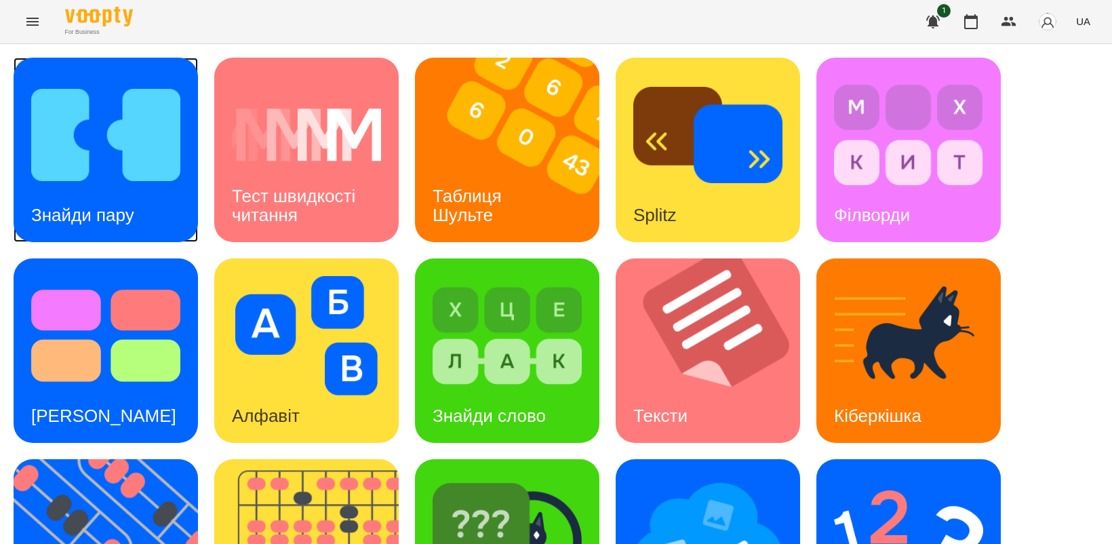
click at [77, 191] on div "Знайди пару" at bounding box center [83, 216] width 138 height 54
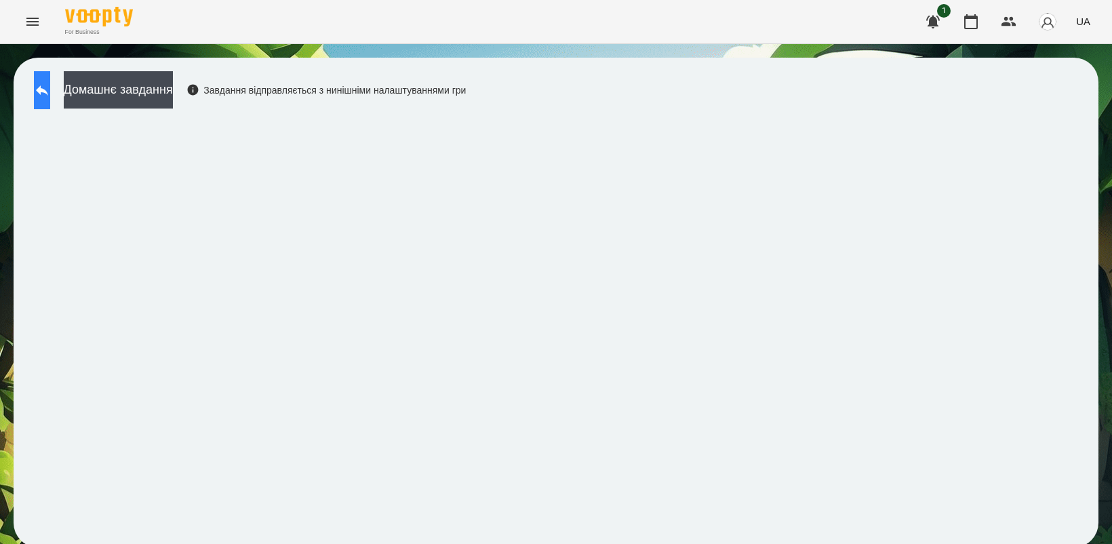
click at [48, 92] on icon at bounding box center [42, 90] width 12 height 10
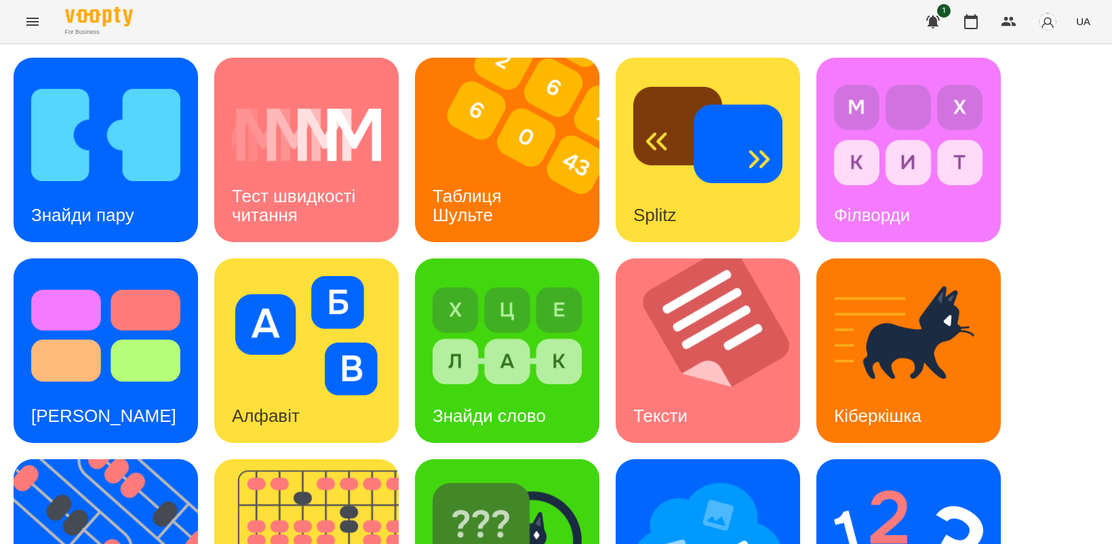
scroll to position [313, 0]
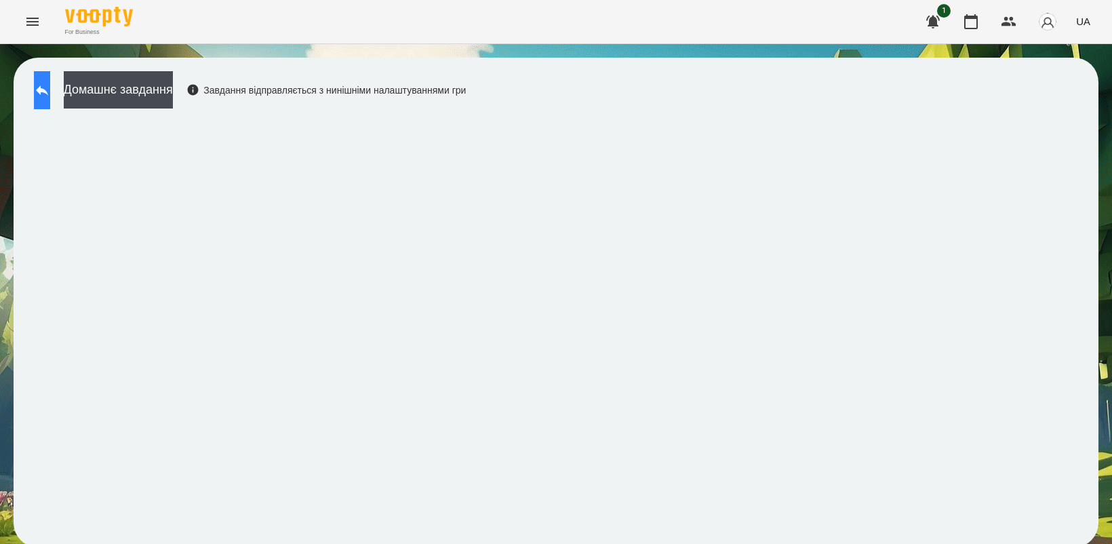
click at [46, 81] on button at bounding box center [42, 90] width 16 height 38
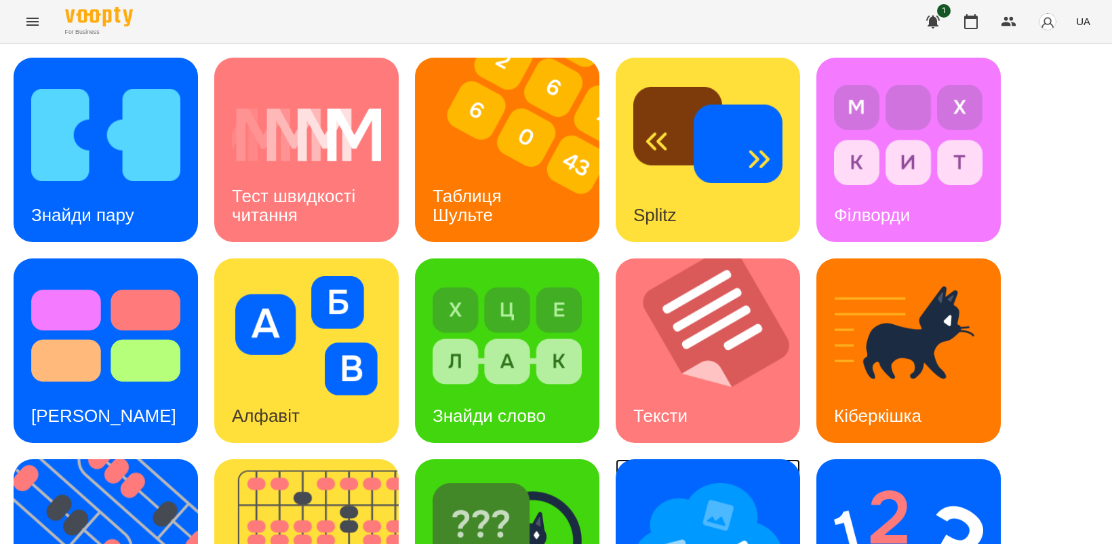
click at [665, 505] on img at bounding box center [707, 536] width 149 height 119
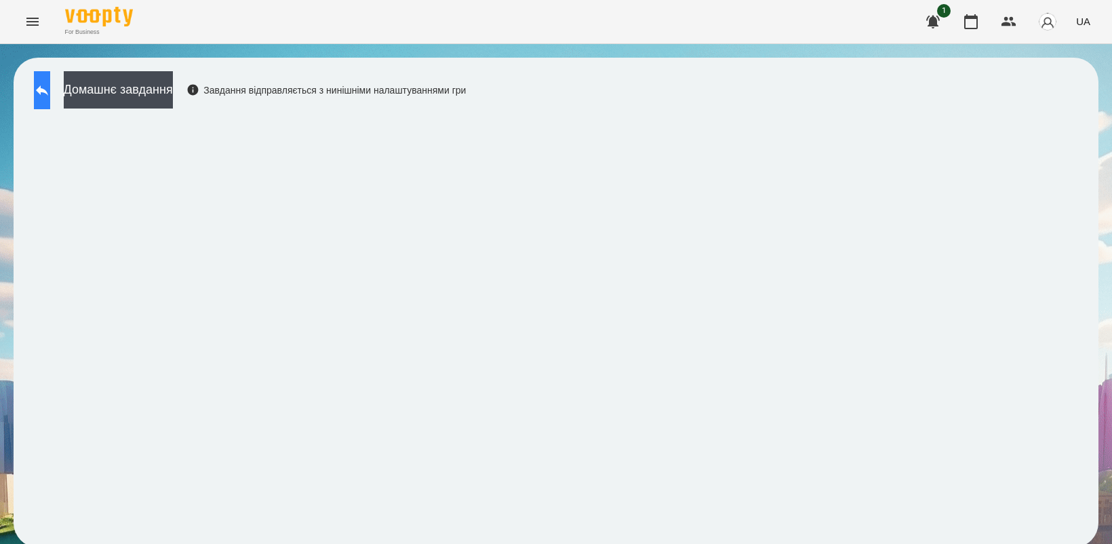
click at [50, 96] on icon at bounding box center [42, 90] width 16 height 16
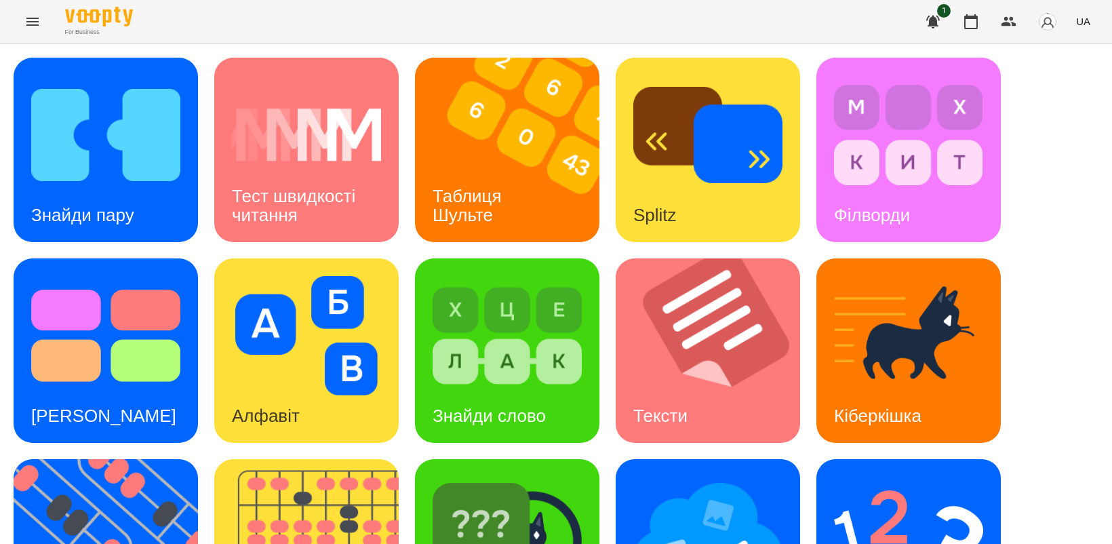
scroll to position [170, 0]
click at [868, 477] on img at bounding box center [908, 536] width 149 height 119
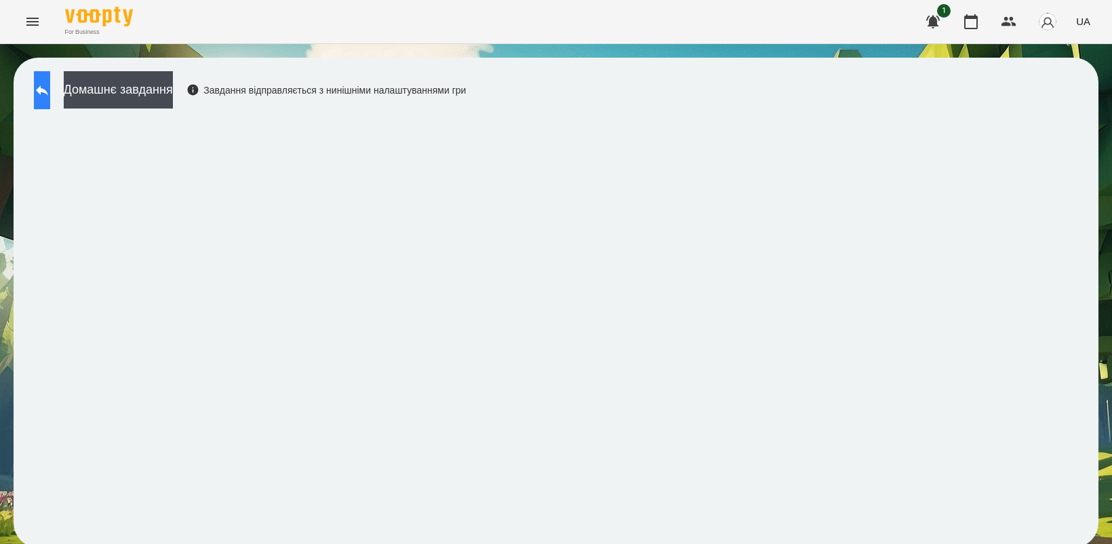
click at [45, 90] on button at bounding box center [42, 90] width 16 height 38
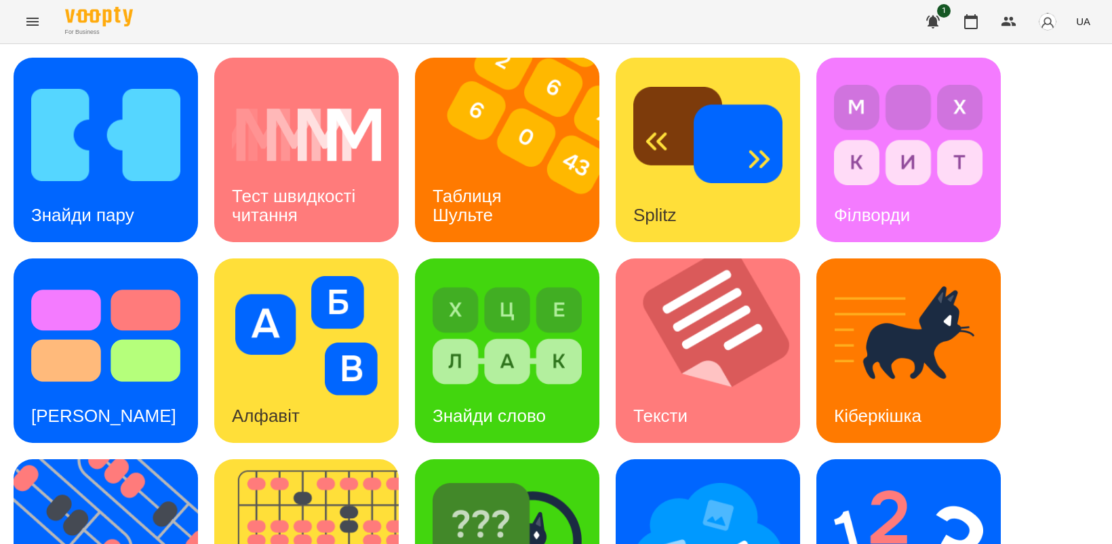
scroll to position [313, 0]
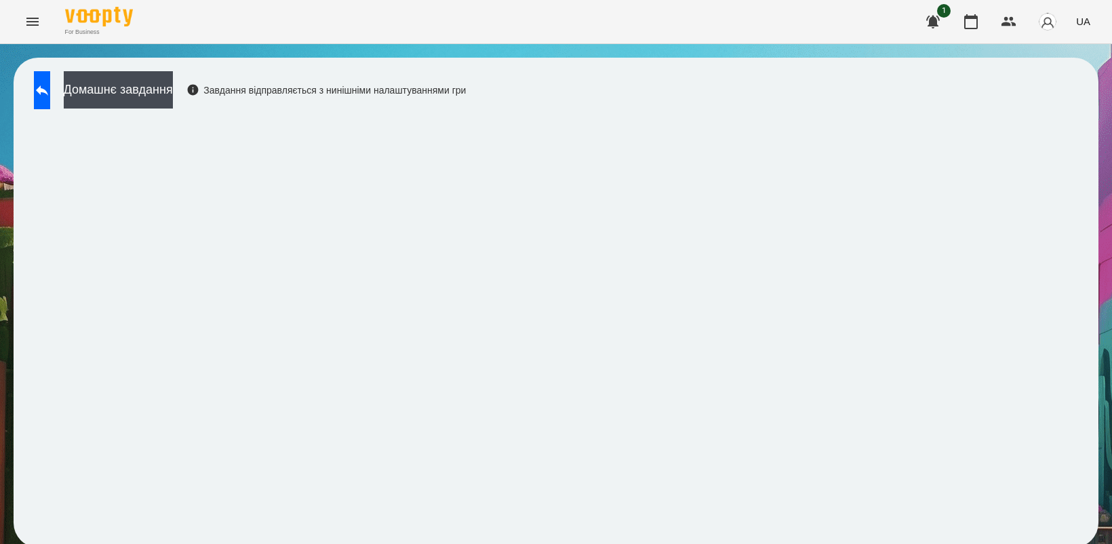
scroll to position [3, 0]
click at [50, 90] on icon at bounding box center [42, 90] width 16 height 16
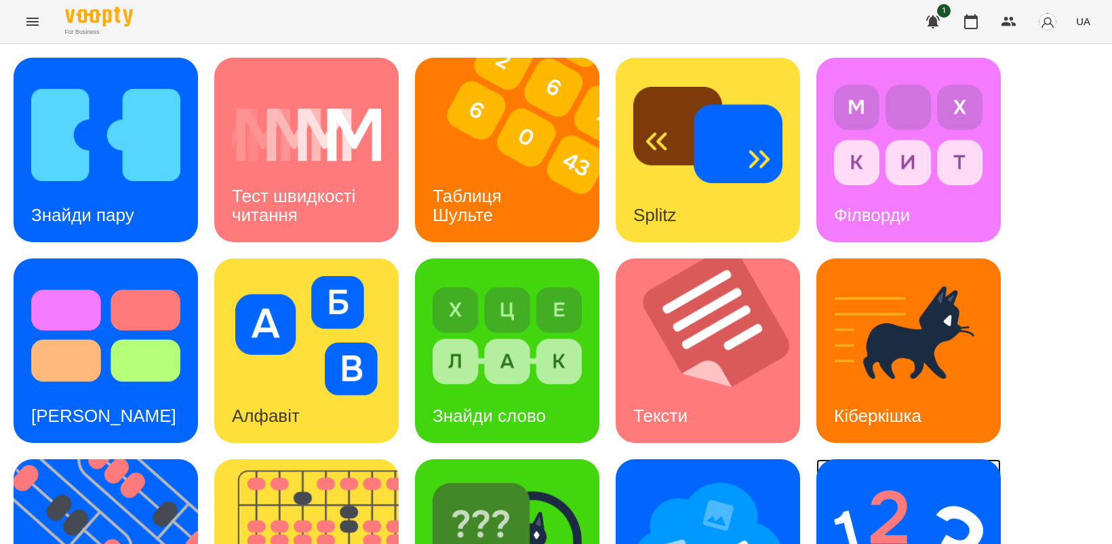
click at [913, 522] on img at bounding box center [908, 536] width 149 height 119
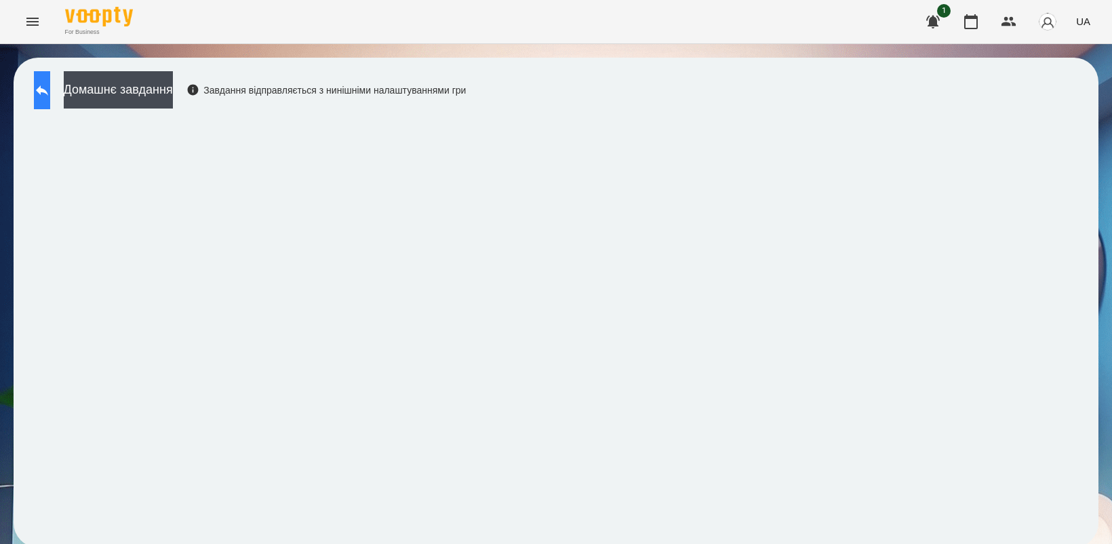
click at [50, 95] on icon at bounding box center [42, 90] width 16 height 16
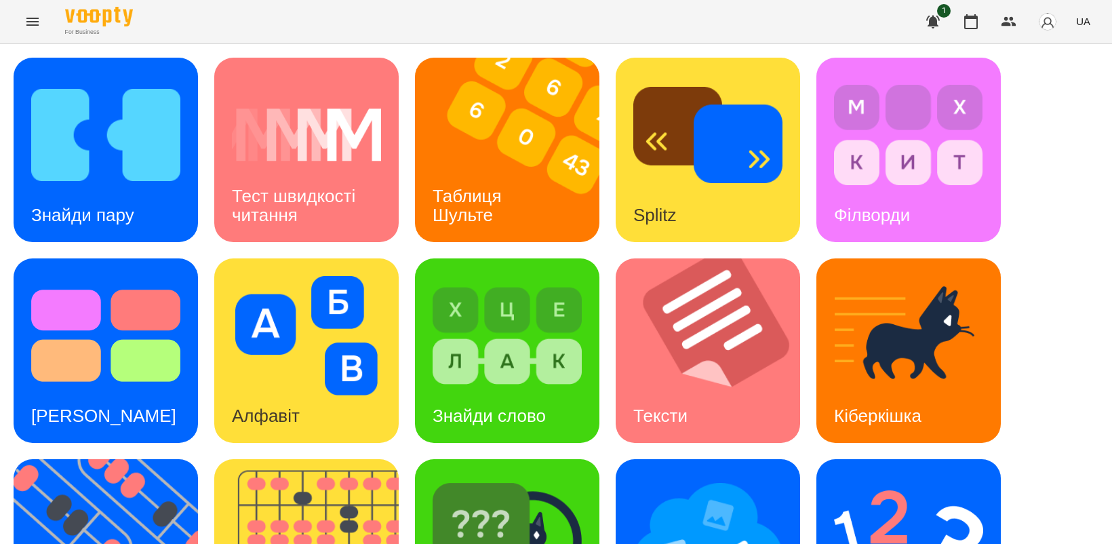
scroll to position [313, 0]
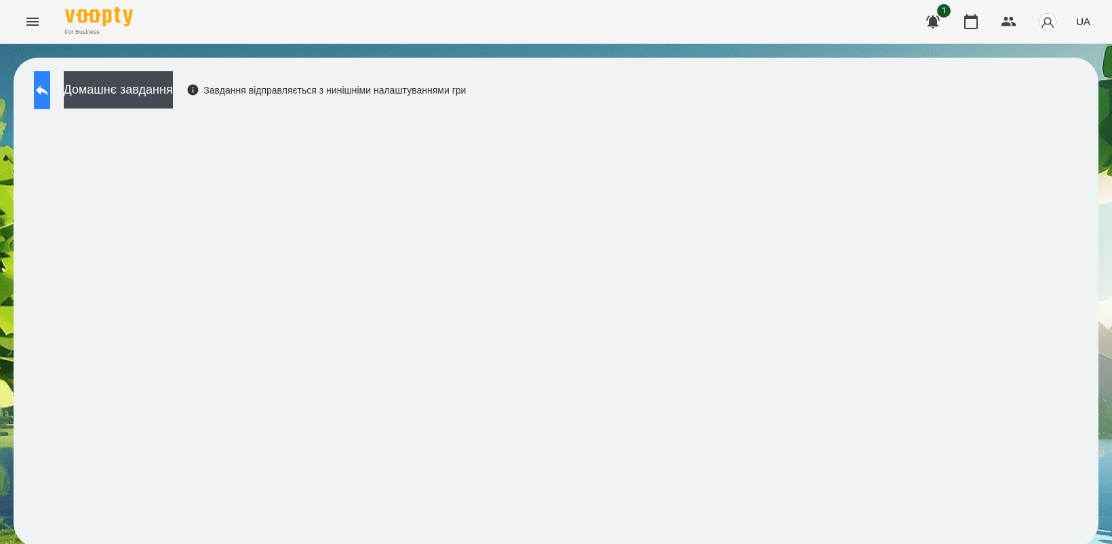
click at [50, 85] on icon at bounding box center [42, 90] width 16 height 16
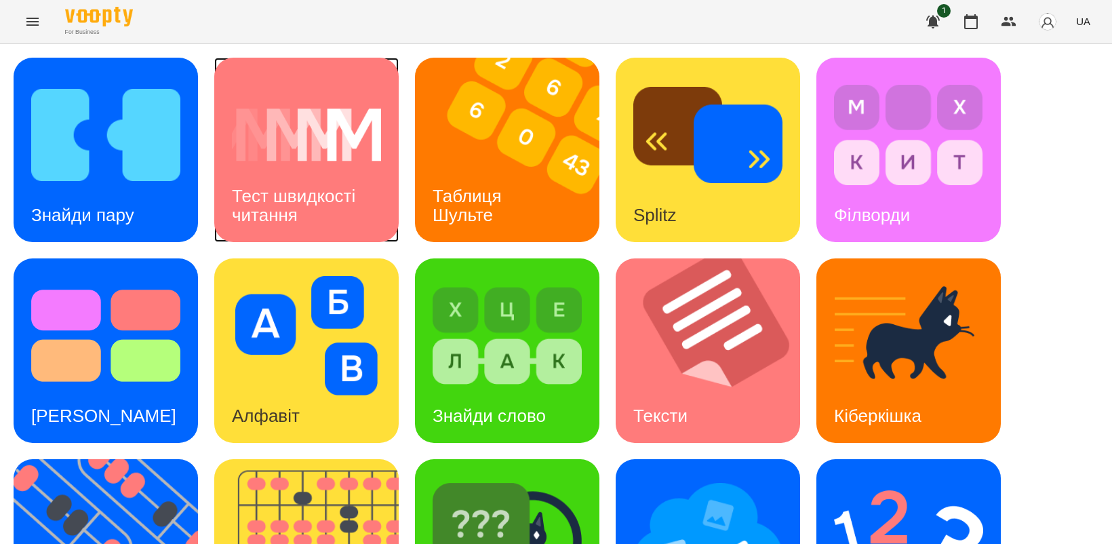
click at [338, 156] on img at bounding box center [306, 134] width 149 height 119
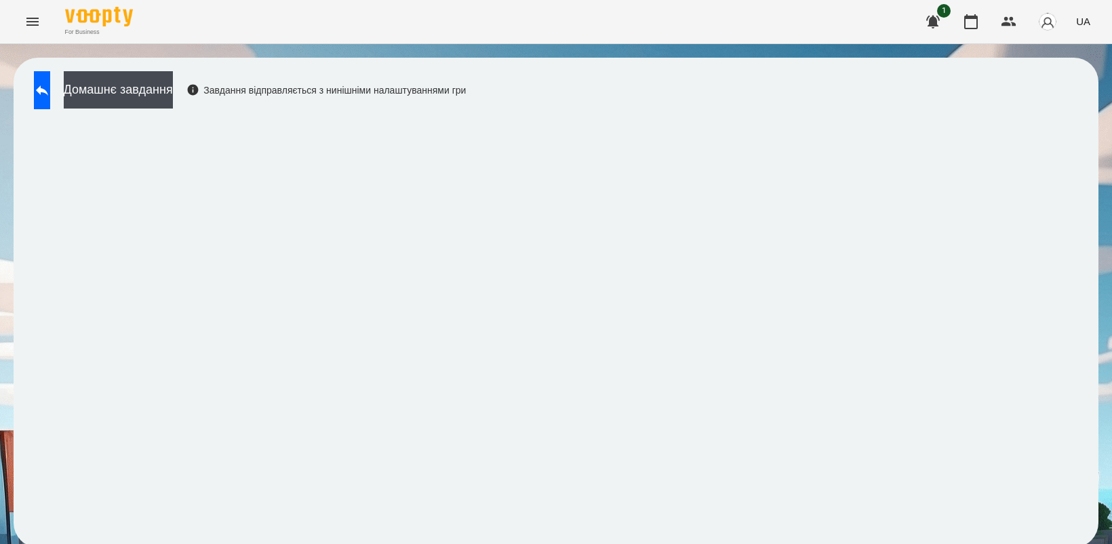
scroll to position [3, 0]
click at [50, 82] on icon at bounding box center [42, 90] width 16 height 16
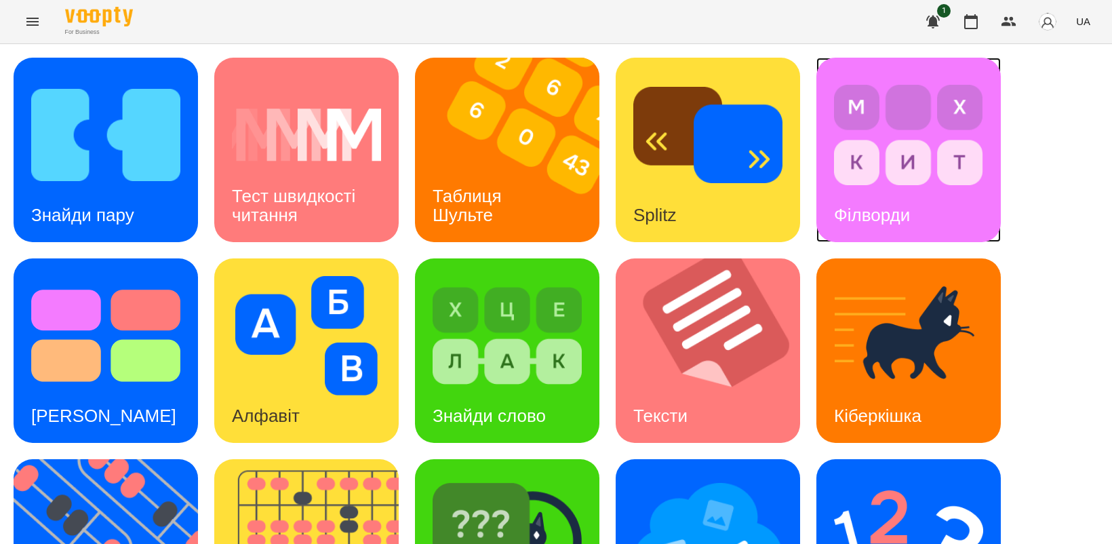
click at [924, 168] on img at bounding box center [908, 134] width 149 height 119
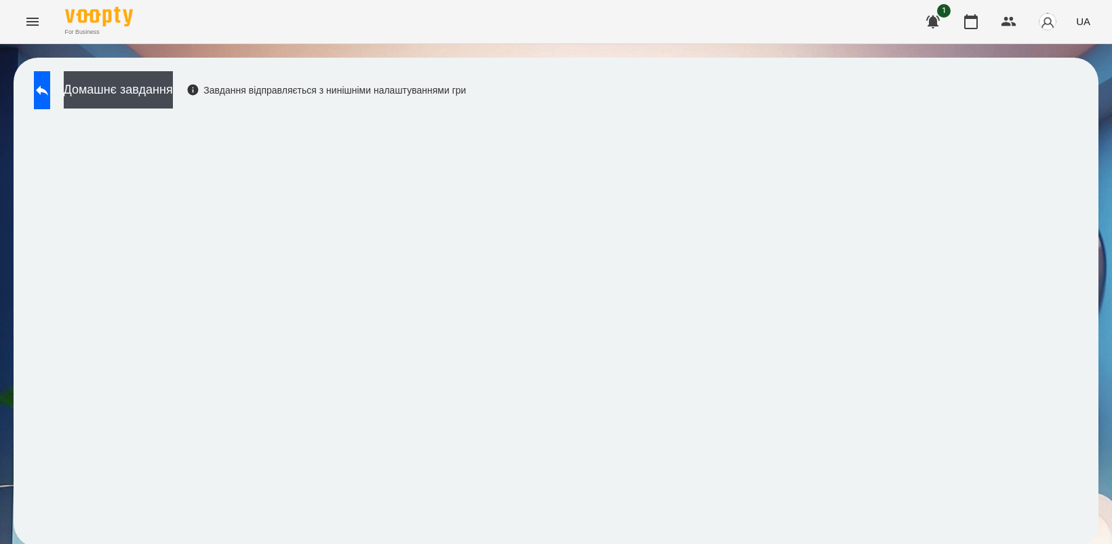
click at [29, 22] on icon "Menu" at bounding box center [32, 22] width 16 height 16
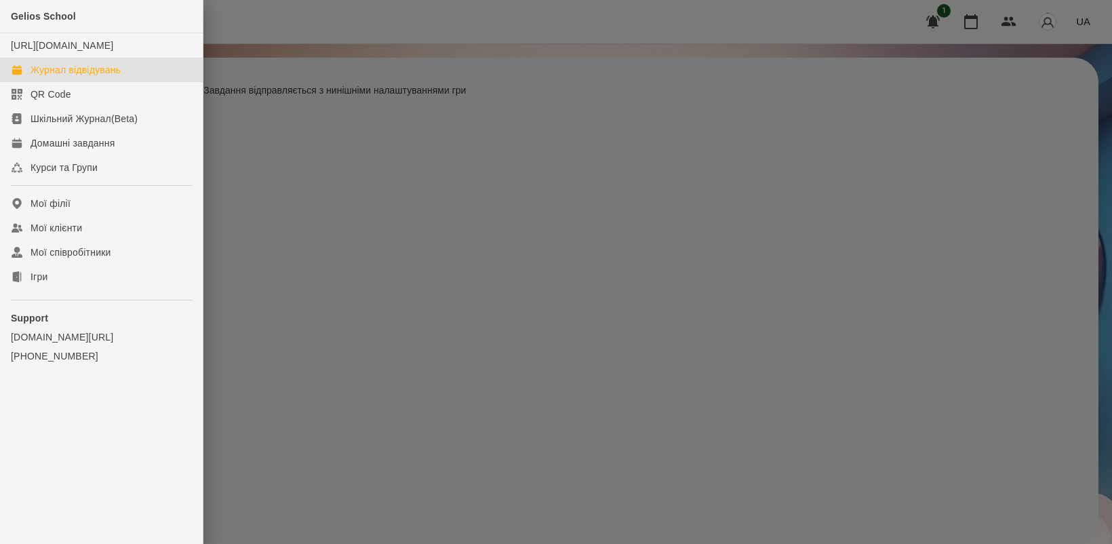
click at [58, 77] on div "Журнал відвідувань" at bounding box center [76, 70] width 90 height 14
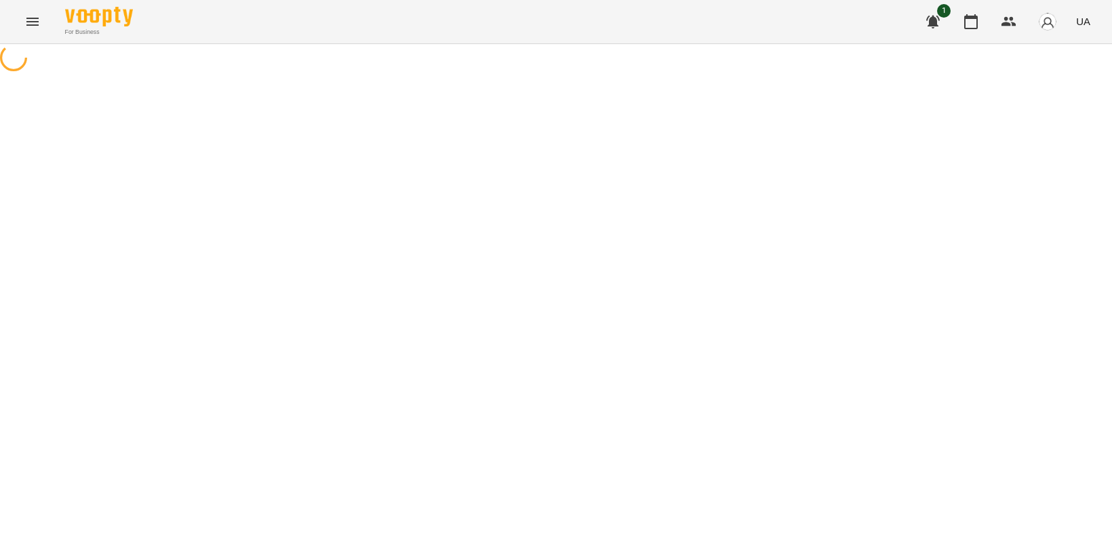
click at [503, 75] on div at bounding box center [556, 59] width 1112 height 31
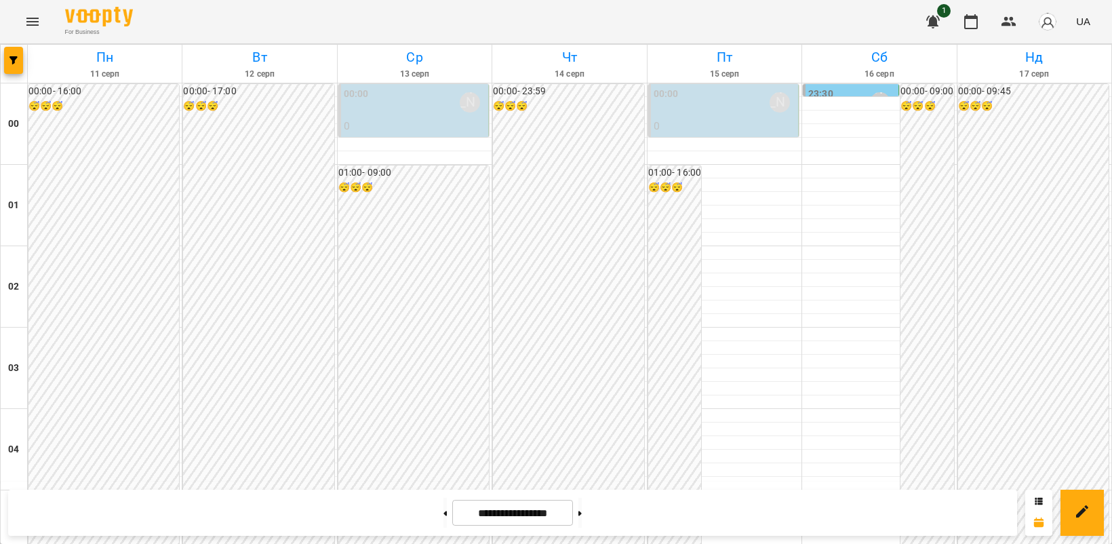
scroll to position [1187, 0]
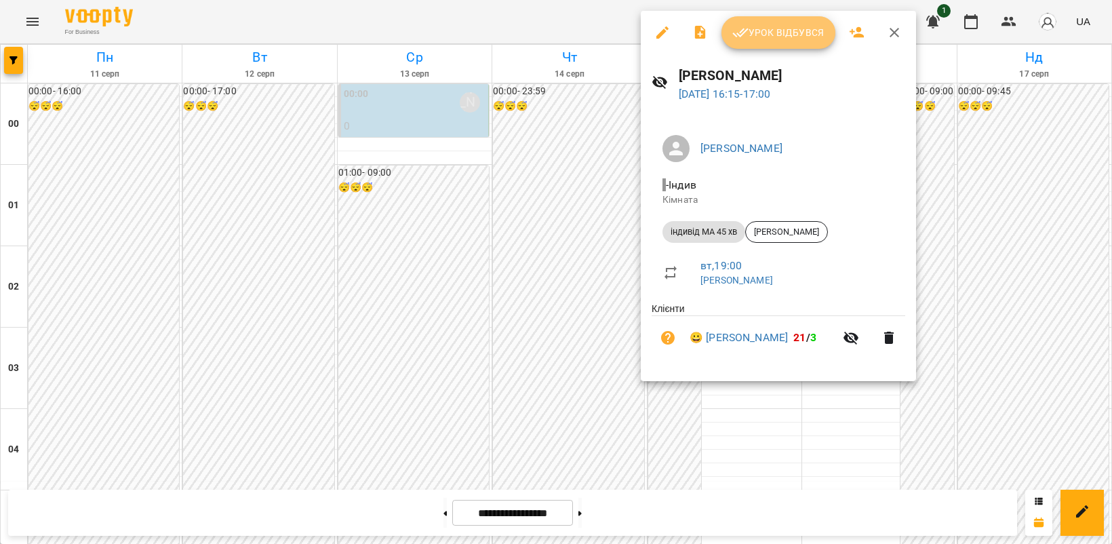
click at [757, 27] on span "Урок відбувся" at bounding box center [778, 32] width 92 height 16
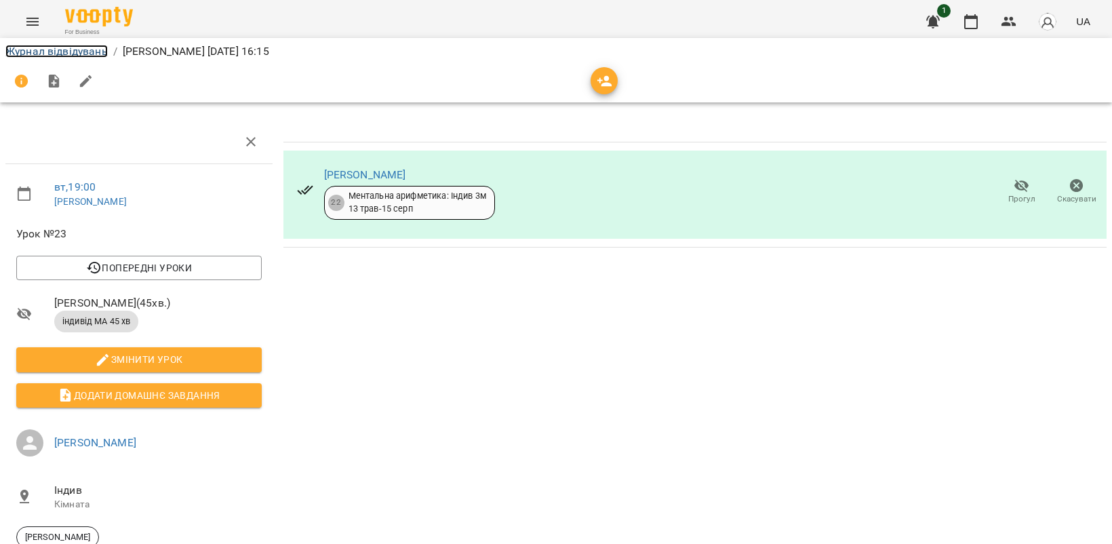
click at [38, 52] on link "Журнал відвідувань" at bounding box center [56, 51] width 102 height 13
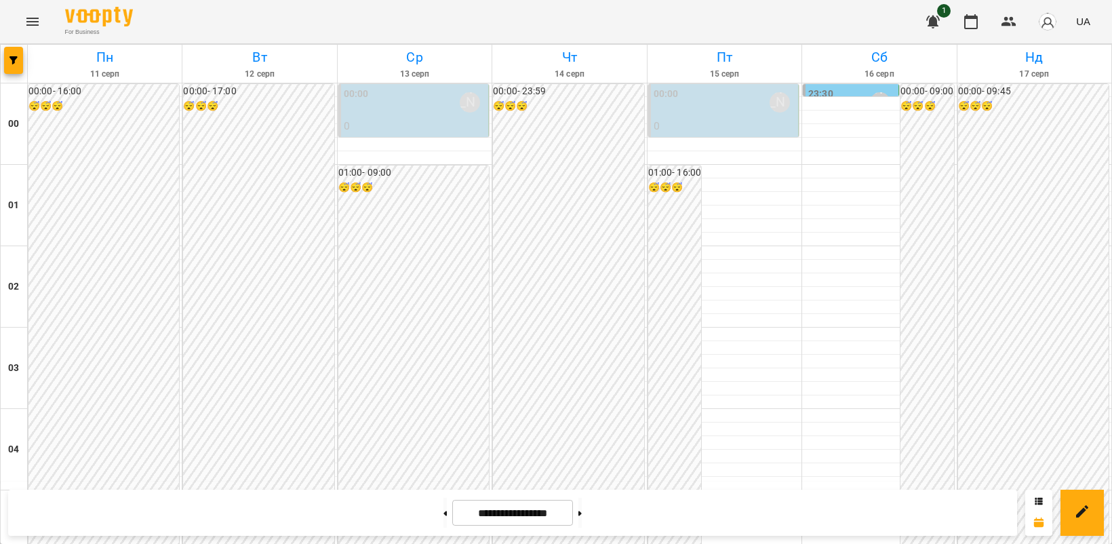
scroll to position [1271, 0]
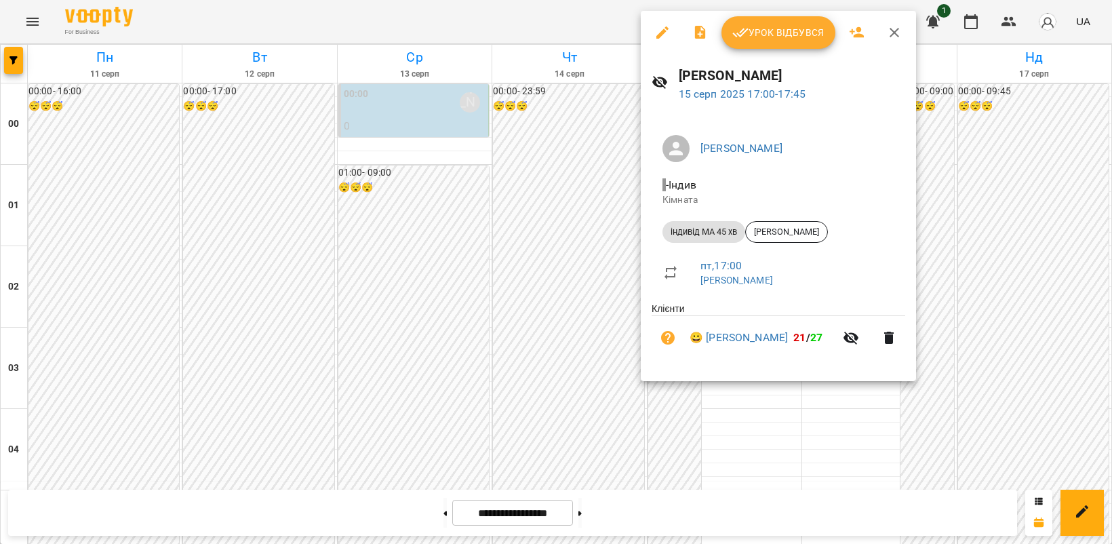
click at [772, 28] on span "Урок відбувся" at bounding box center [778, 32] width 92 height 16
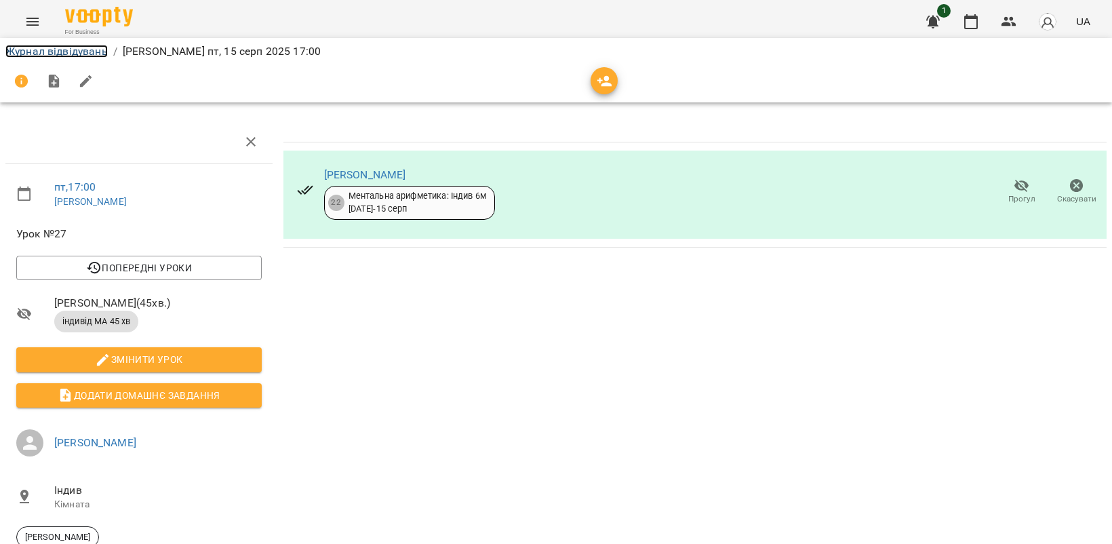
click at [41, 53] on link "Журнал відвідувань" at bounding box center [56, 51] width 102 height 13
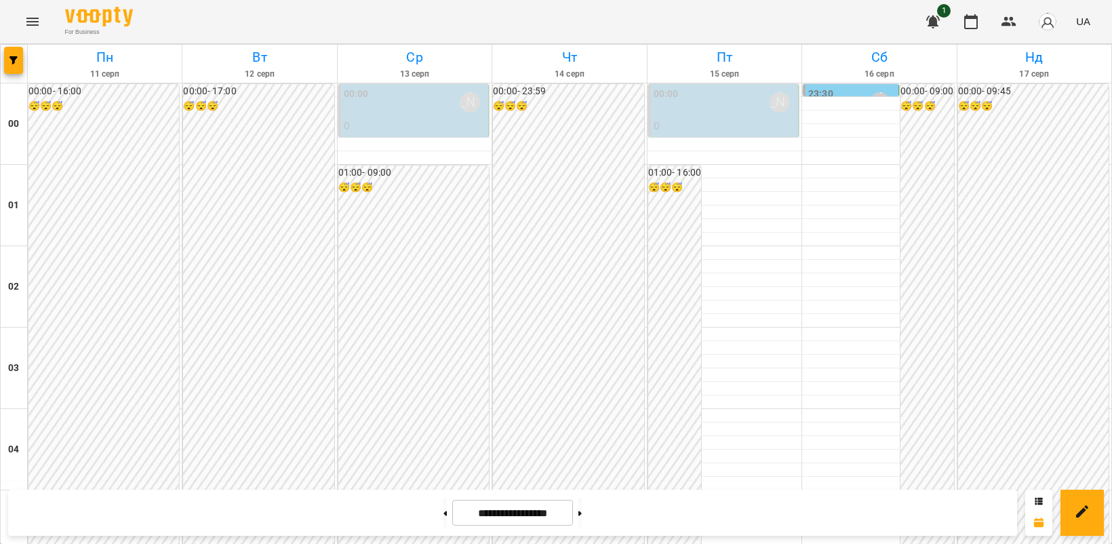
scroll to position [1271, 0]
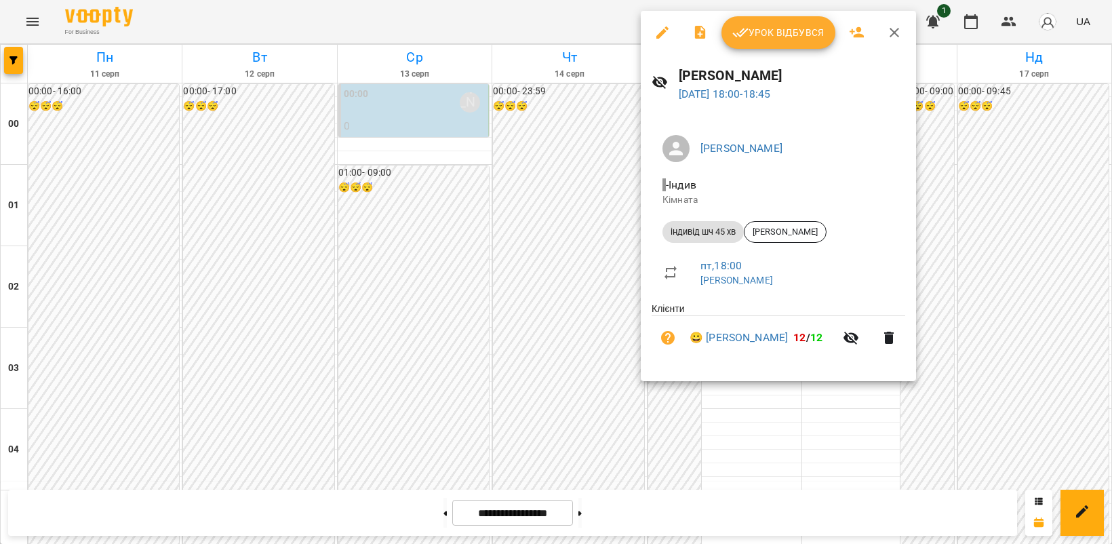
click at [771, 33] on span "Урок відбувся" at bounding box center [778, 32] width 92 height 16
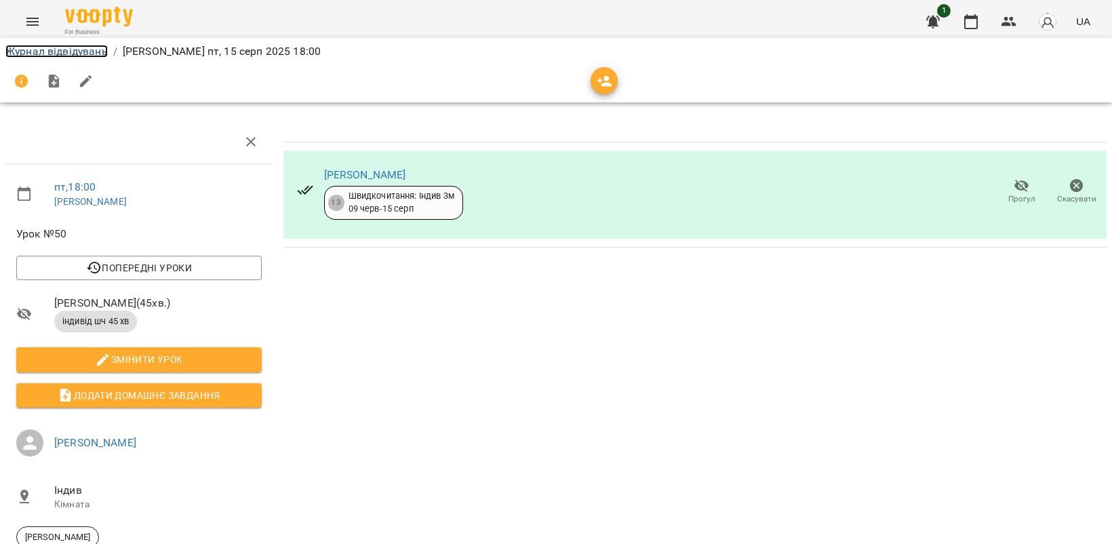
click at [53, 51] on link "Журнал відвідувань" at bounding box center [56, 51] width 102 height 13
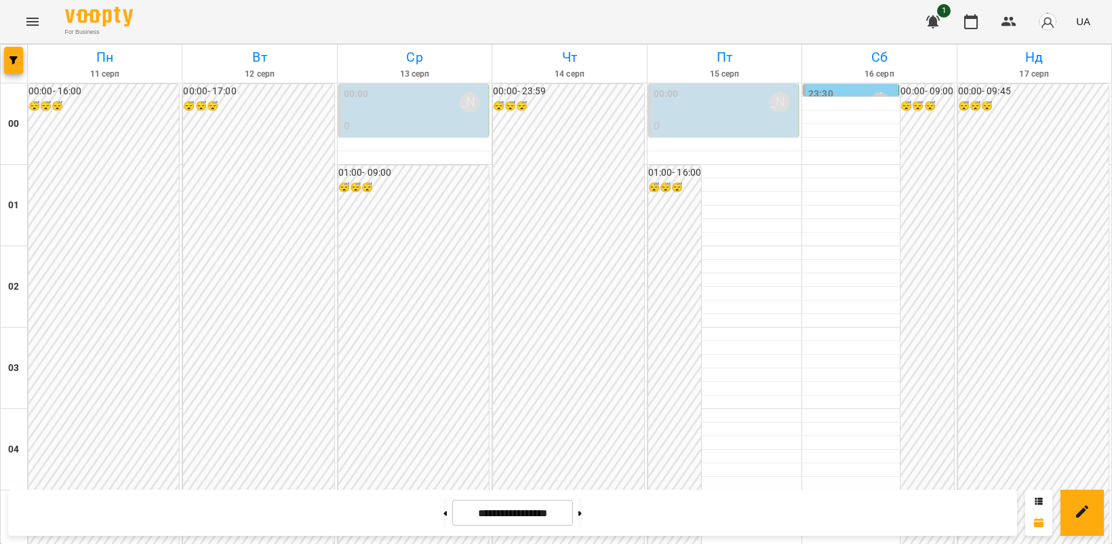
scroll to position [1553, 0]
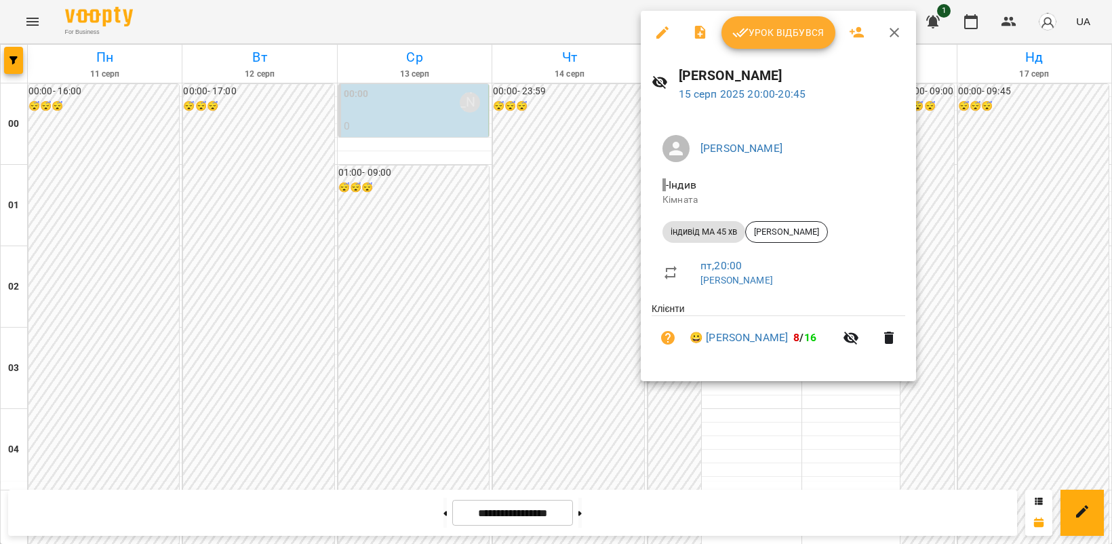
click at [658, 31] on icon "button" at bounding box center [662, 32] width 16 height 16
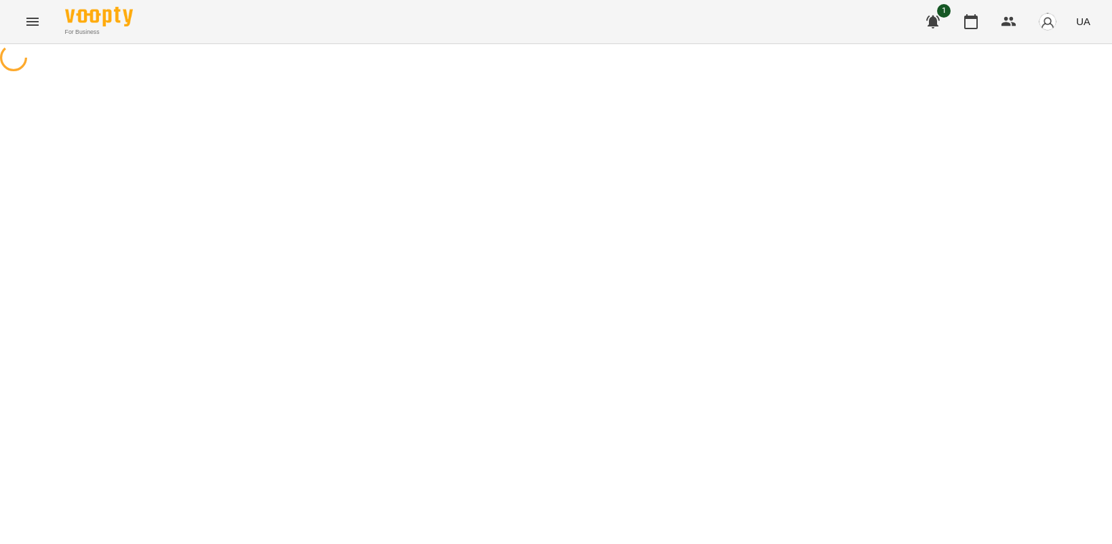
select select "**********"
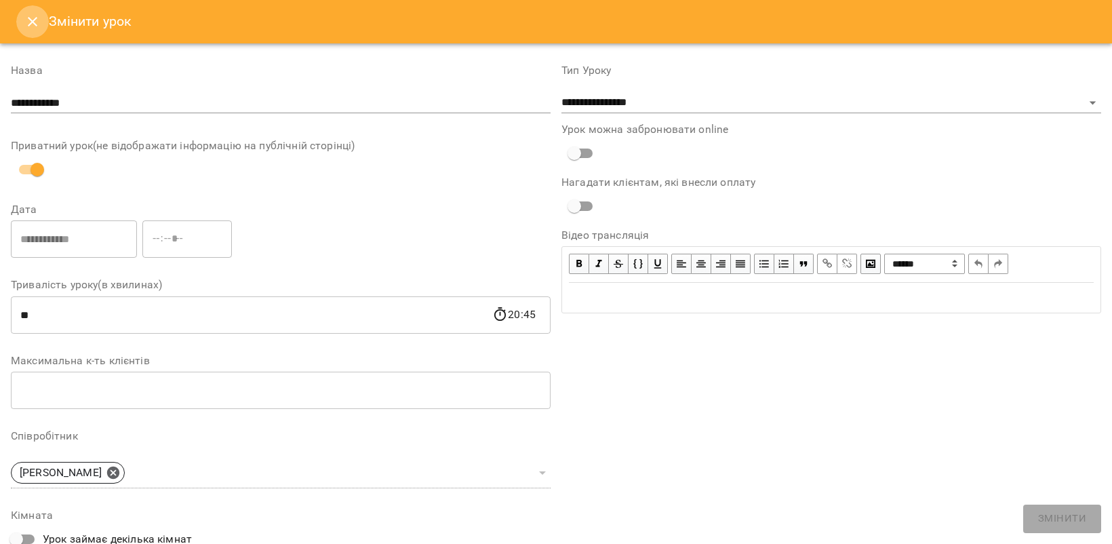
click at [29, 25] on icon "Close" at bounding box center [32, 22] width 16 height 16
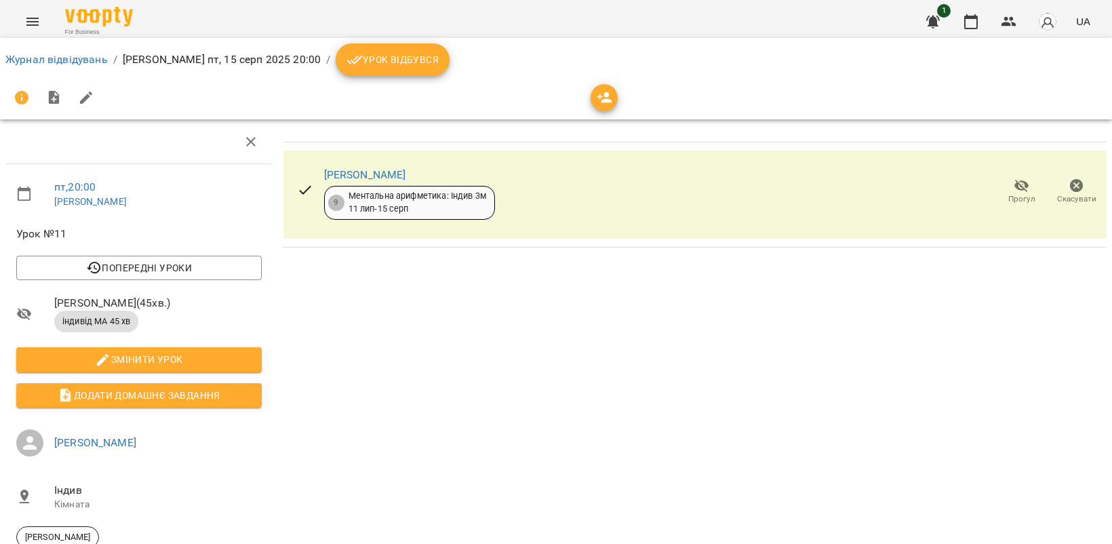
click at [1069, 192] on icon "button" at bounding box center [1077, 186] width 16 height 16
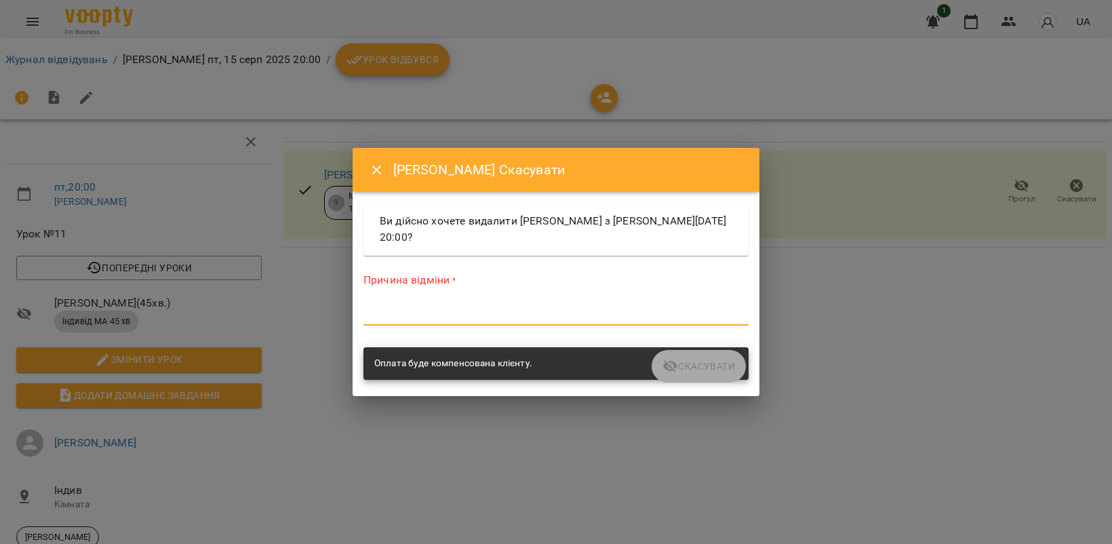
click at [448, 313] on textarea at bounding box center [555, 314] width 385 height 13
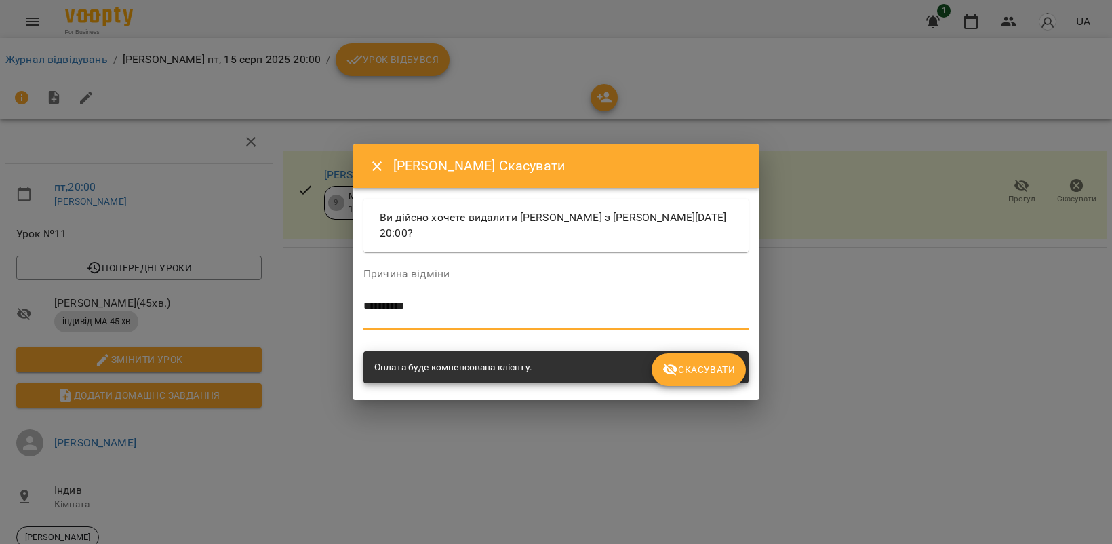
type textarea "*********"
click at [705, 364] on span "Скасувати" at bounding box center [698, 369] width 73 height 16
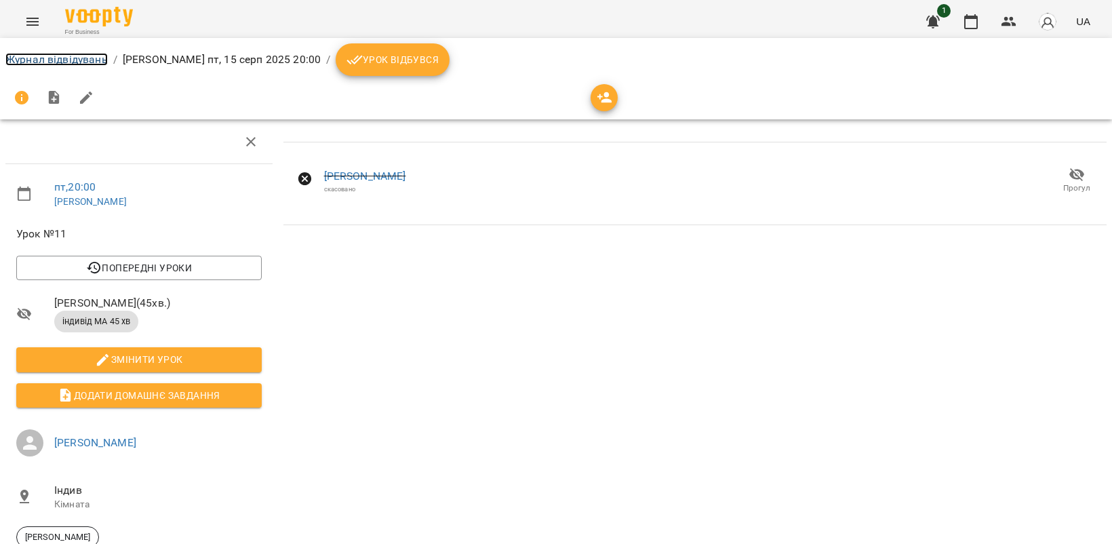
drag, startPoint x: 28, startPoint y: 62, endPoint x: 479, endPoint y: 156, distance: 461.3
click at [28, 61] on link "Журнал відвідувань" at bounding box center [56, 59] width 102 height 13
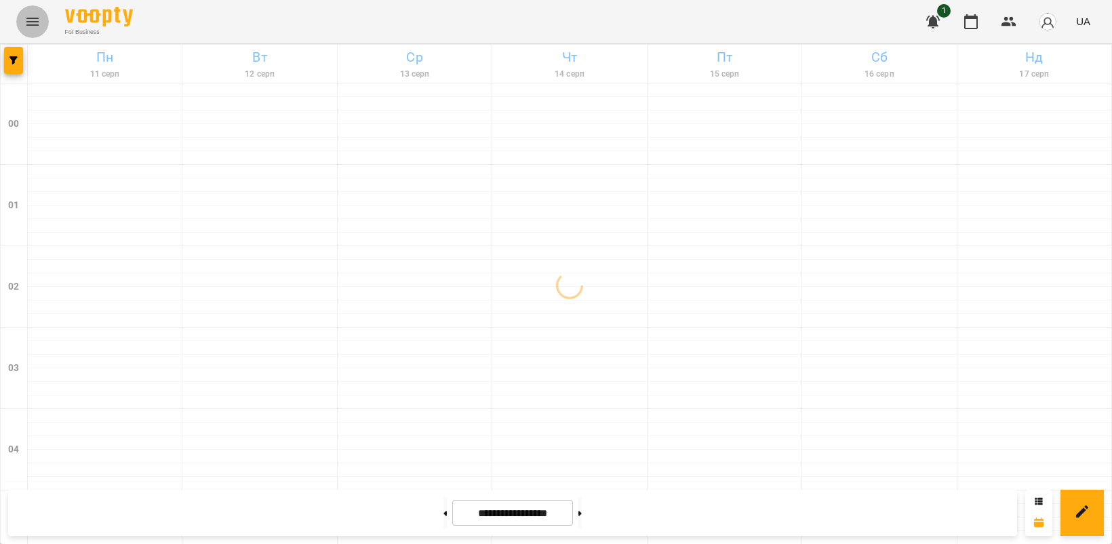
click at [32, 20] on icon "Menu" at bounding box center [32, 22] width 16 height 16
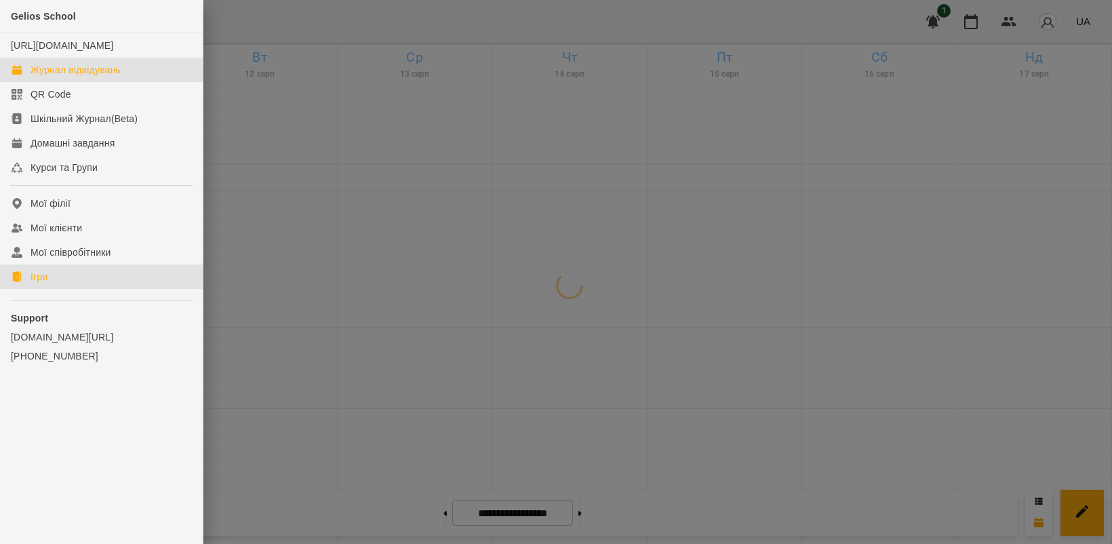
click at [60, 289] on link "Ігри" at bounding box center [101, 276] width 203 height 24
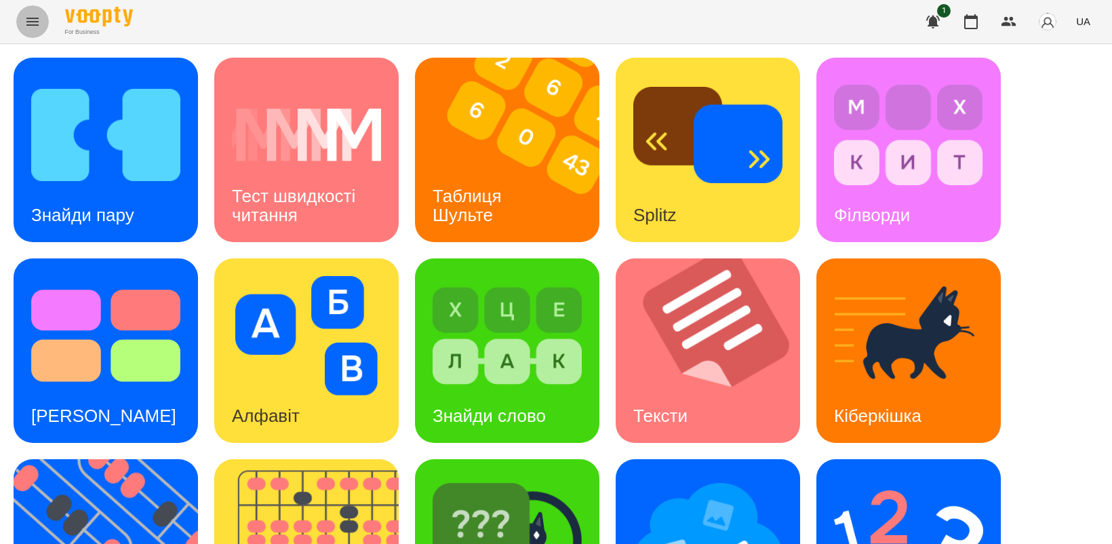
click at [35, 28] on icon "Menu" at bounding box center [32, 22] width 16 height 16
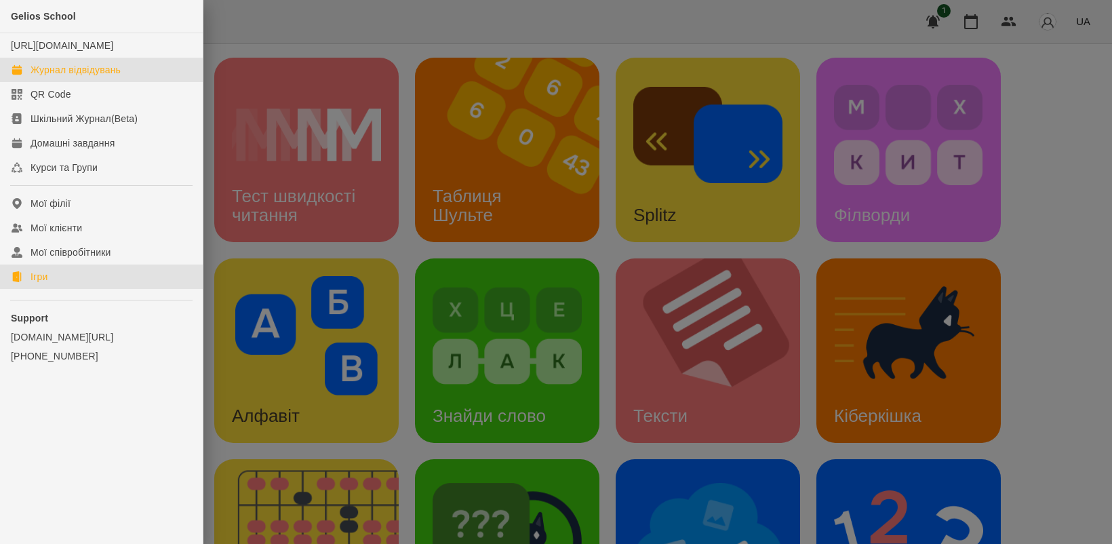
click at [92, 77] on div "Журнал відвідувань" at bounding box center [76, 70] width 90 height 14
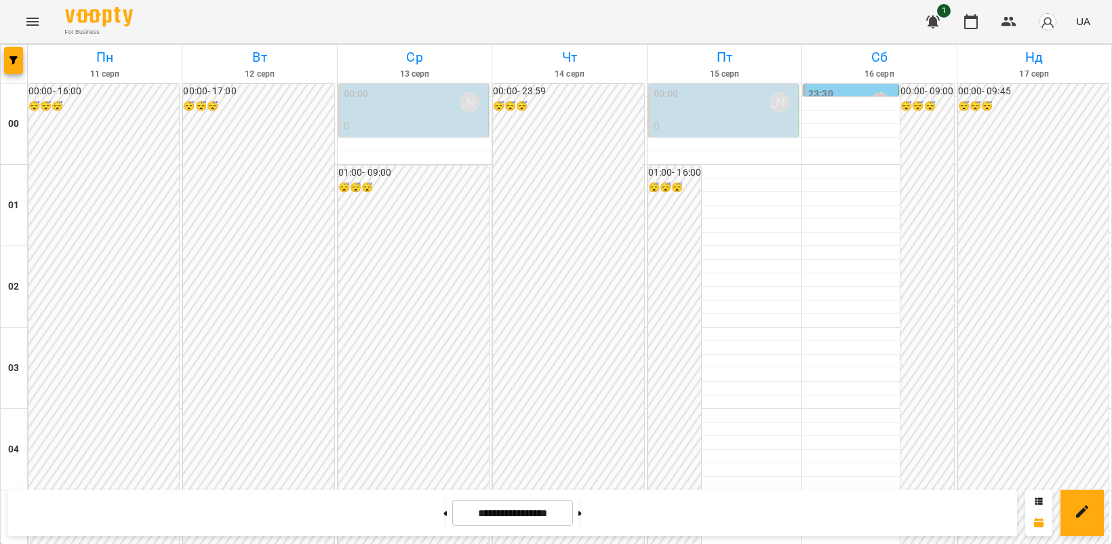
scroll to position [1102, 0]
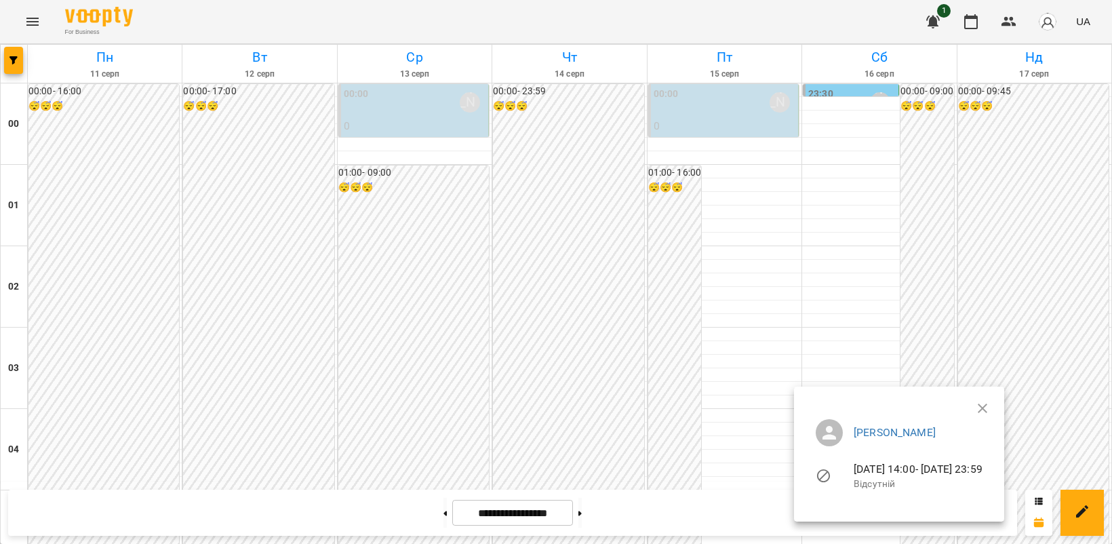
click at [1029, 289] on div at bounding box center [556, 272] width 1112 height 544
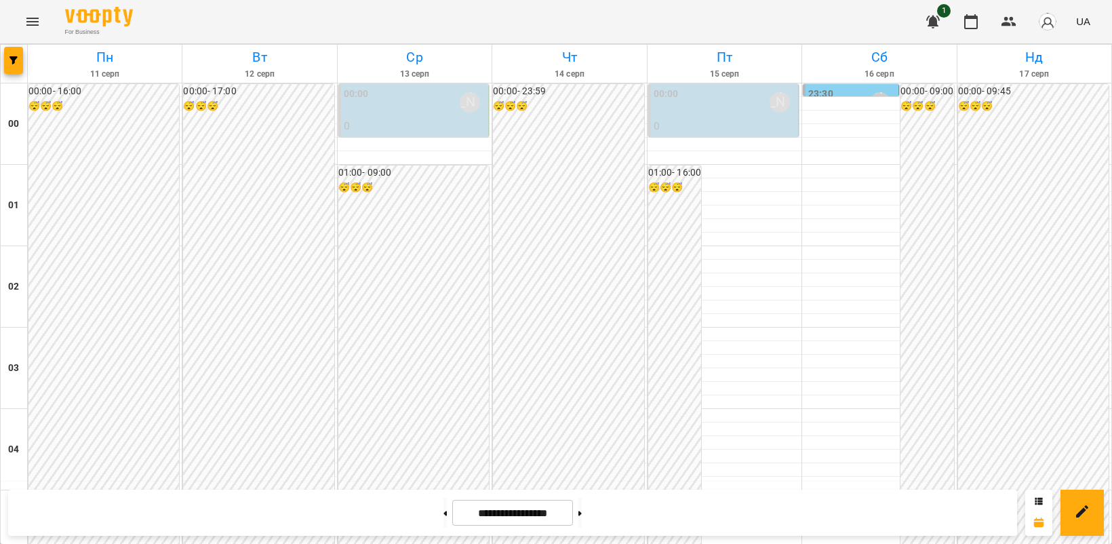
scroll to position [1441, 0]
